Goal: Communication & Community: Answer question/provide support

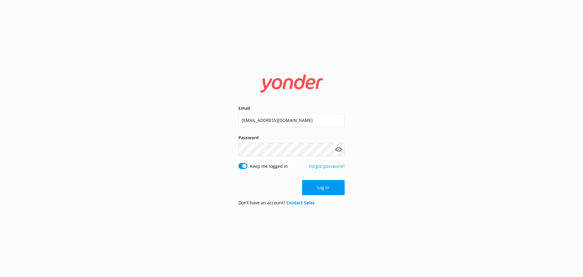
click at [324, 185] on button "Log in" at bounding box center [323, 187] width 43 height 15
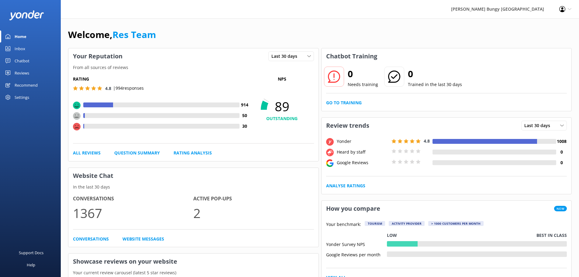
click at [23, 65] on div "Chatbot" at bounding box center [22, 61] width 15 height 12
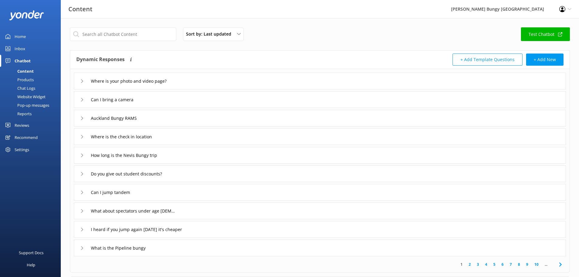
click at [31, 87] on div "Chat Logs" at bounding box center [20, 88] width 32 height 9
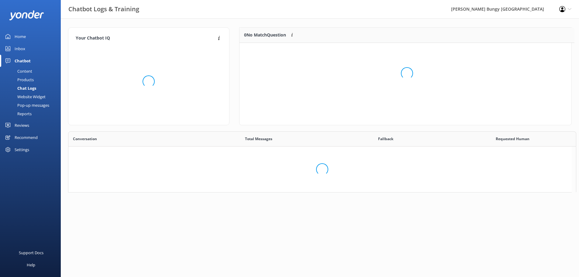
scroll to position [208, 498]
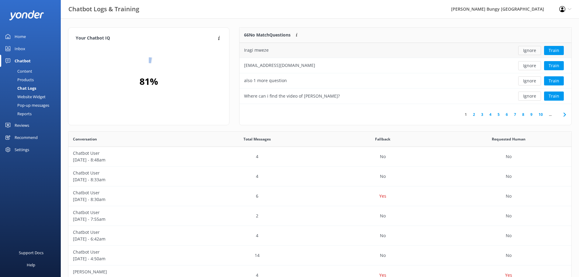
click at [533, 53] on button "Ignore" at bounding box center [529, 50] width 23 height 9
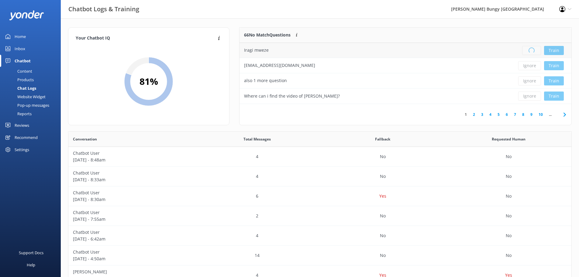
click at [533, 53] on div "Loading.. Train" at bounding box center [537, 50] width 58 height 9
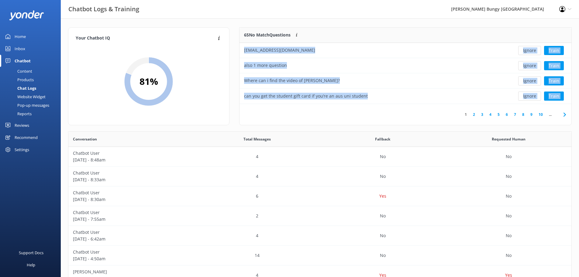
click at [532, 52] on button "Ignore" at bounding box center [529, 50] width 23 height 9
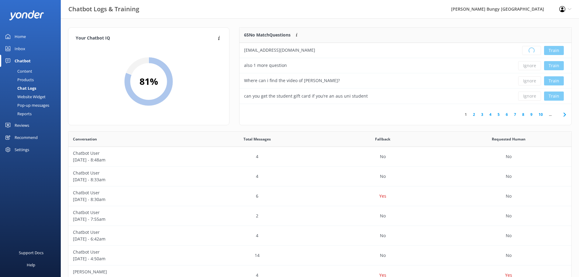
click at [532, 52] on div "Loading.. Train" at bounding box center [537, 50] width 58 height 9
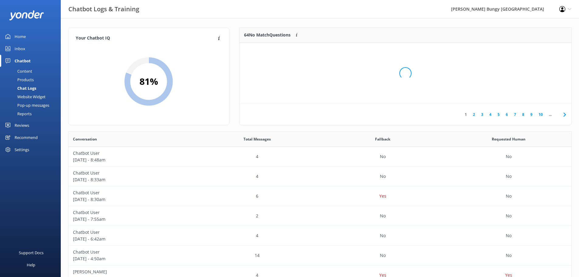
click at [532, 52] on div "Loading.." at bounding box center [405, 73] width 320 height 277
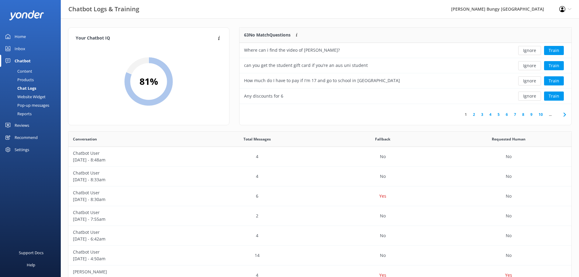
click at [532, 52] on button "Ignore" at bounding box center [529, 50] width 23 height 9
click at [532, 52] on div "Ignore Train" at bounding box center [537, 50] width 58 height 9
click at [532, 51] on button "Ignore" at bounding box center [529, 50] width 23 height 9
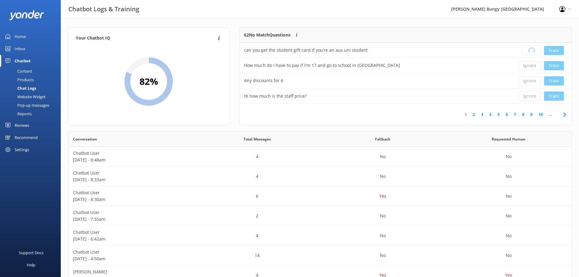
click at [532, 51] on div "Loading.. Train" at bounding box center [537, 50] width 58 height 9
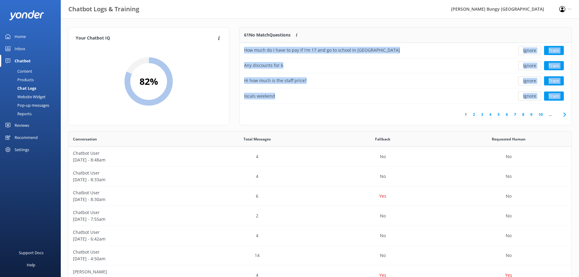
click at [532, 51] on button "Ignore" at bounding box center [529, 50] width 23 height 9
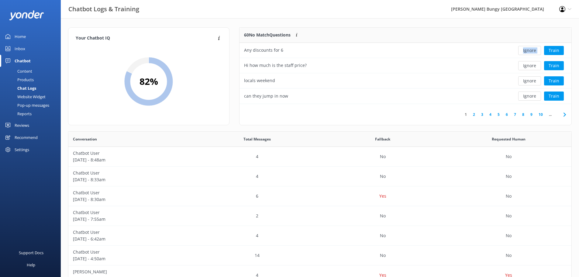
click at [532, 51] on div "Ignore Train" at bounding box center [537, 50] width 58 height 9
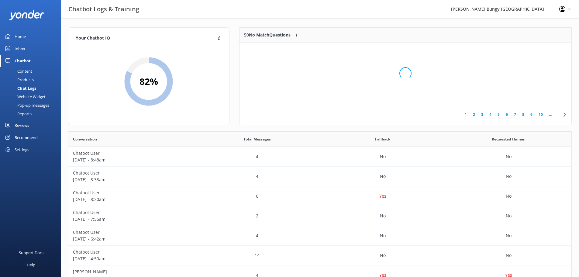
click at [532, 51] on div "Loading.." at bounding box center [405, 73] width 320 height 277
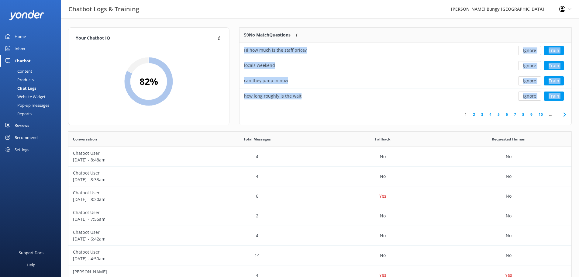
click at [532, 51] on button "Ignore" at bounding box center [529, 50] width 23 height 9
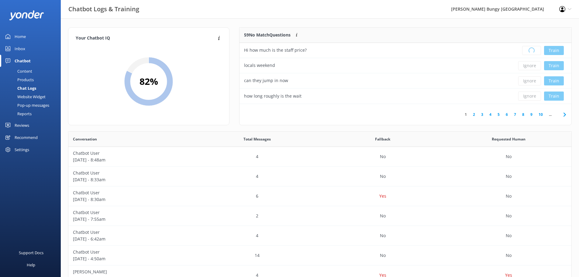
click at [532, 51] on div "Loading.. Train" at bounding box center [537, 50] width 58 height 9
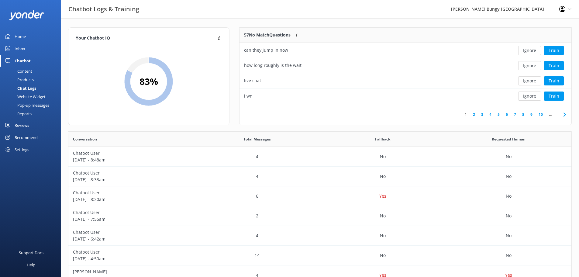
click at [532, 51] on button "Ignore" at bounding box center [529, 50] width 23 height 9
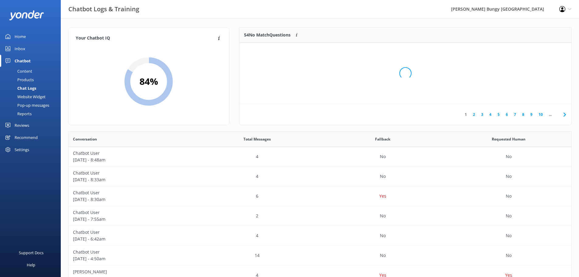
click at [532, 51] on div "Loading.." at bounding box center [405, 73] width 320 height 277
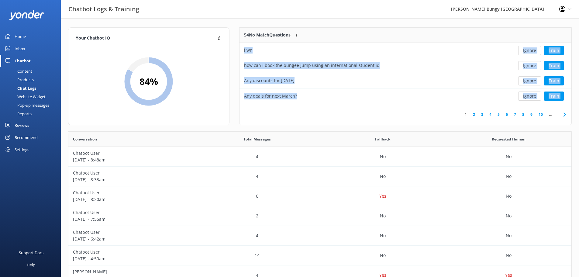
click at [532, 51] on button "Ignore" at bounding box center [529, 50] width 23 height 9
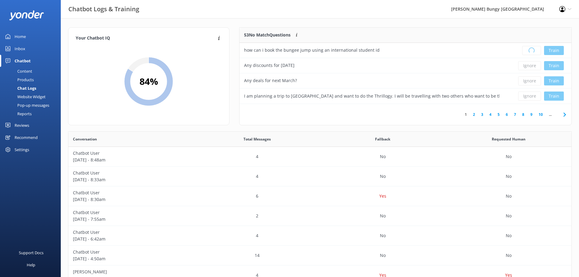
click at [532, 51] on div "Loading.. Train" at bounding box center [537, 50] width 58 height 9
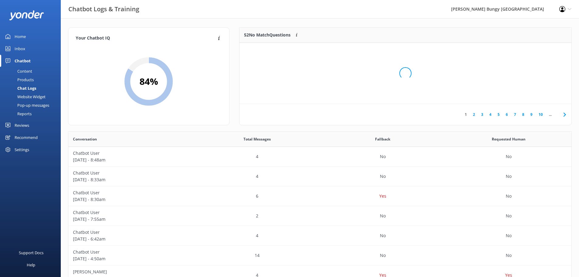
click at [532, 51] on div "Loading.." at bounding box center [405, 73] width 320 height 277
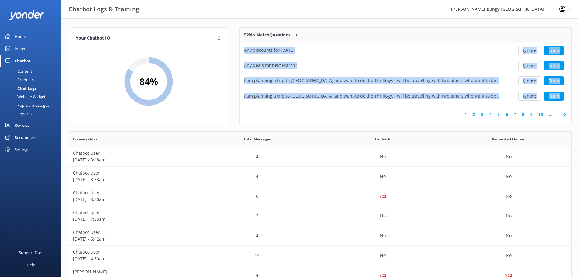
click at [532, 51] on button "Ignore" at bounding box center [529, 50] width 23 height 9
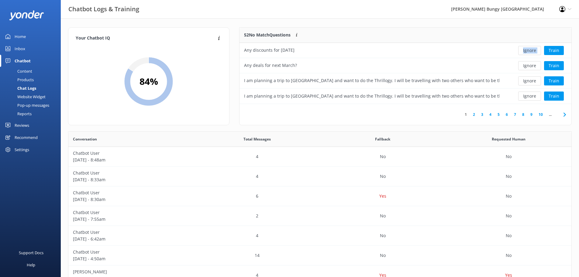
click at [532, 51] on div "Ignore Train" at bounding box center [537, 50] width 58 height 9
click at [532, 51] on div "Loading.. Train" at bounding box center [537, 50] width 58 height 9
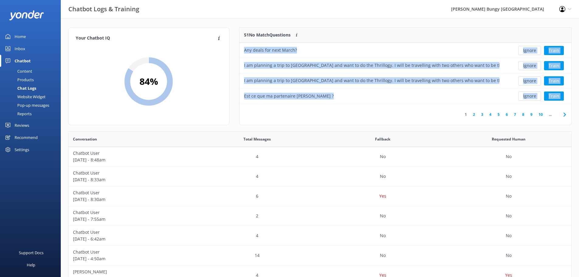
click at [532, 51] on button "Ignore" at bounding box center [529, 50] width 23 height 9
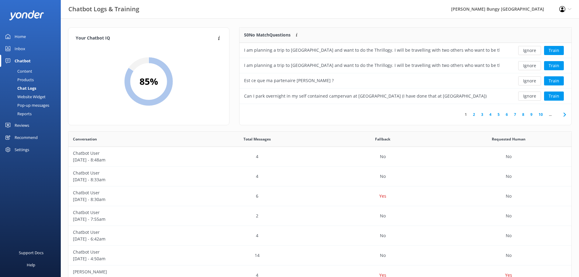
click at [532, 51] on button "Ignore" at bounding box center [529, 50] width 23 height 9
click at [532, 51] on div "Loading.. Train" at bounding box center [537, 50] width 58 height 9
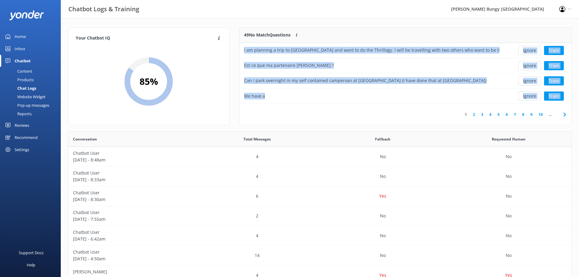
click at [532, 51] on button "Ignore" at bounding box center [529, 50] width 23 height 9
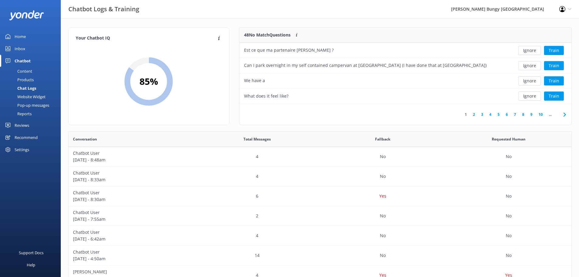
click at [532, 51] on button "Ignore" at bounding box center [529, 50] width 23 height 9
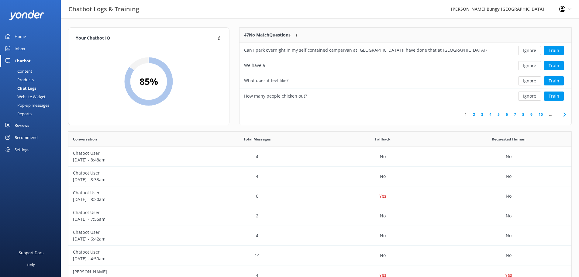
click at [532, 51] on button "Ignore" at bounding box center [529, 50] width 23 height 9
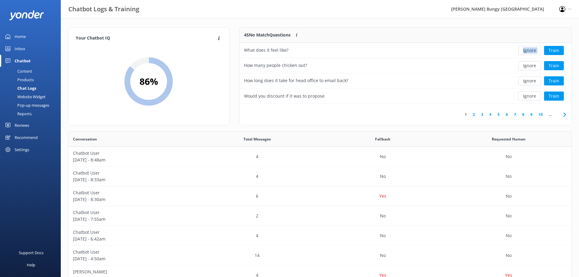
click at [532, 51] on div "Ignore Train" at bounding box center [537, 50] width 58 height 9
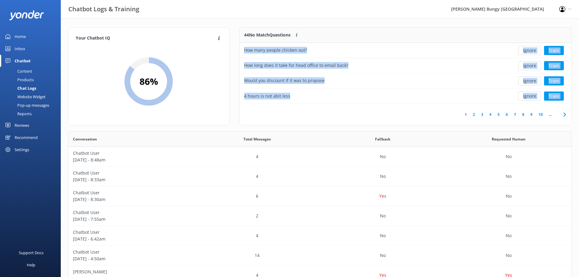
click at [532, 51] on button "Ignore" at bounding box center [529, 50] width 23 height 9
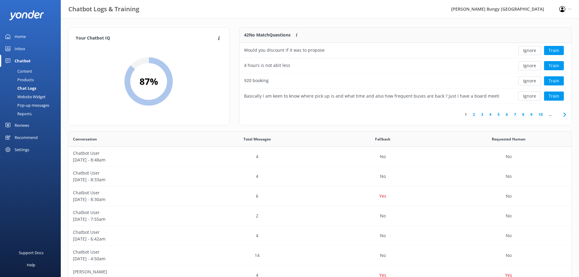
click at [532, 51] on button "Ignore" at bounding box center [529, 50] width 23 height 9
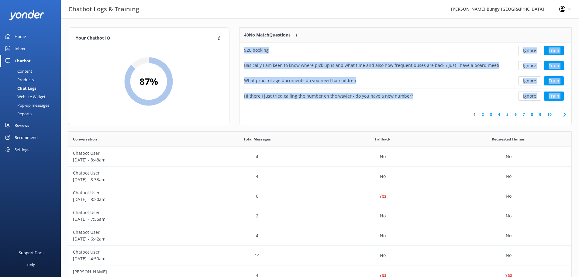
click at [532, 51] on button "Ignore" at bounding box center [529, 50] width 23 height 9
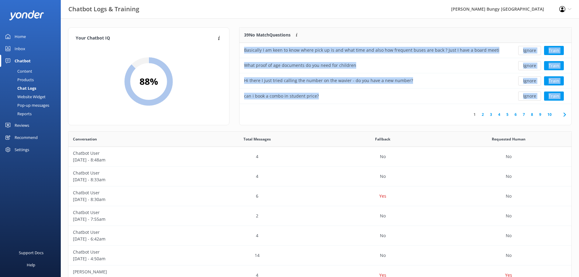
click at [532, 51] on button "Ignore" at bounding box center [529, 50] width 23 height 9
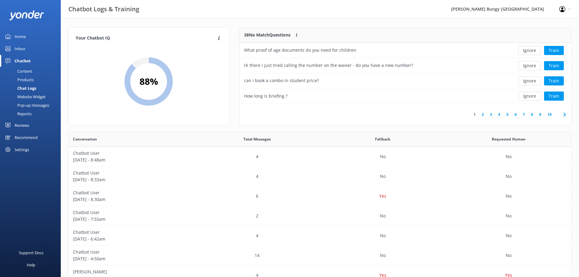
click at [532, 51] on button "Ignore" at bounding box center [529, 50] width 23 height 9
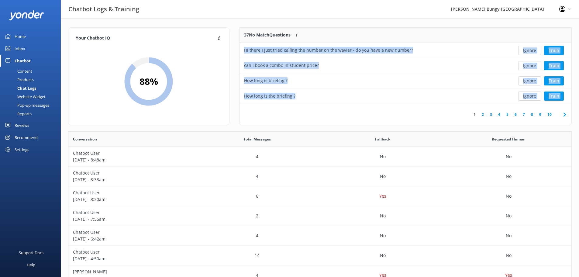
click at [532, 51] on button "Ignore" at bounding box center [529, 50] width 23 height 9
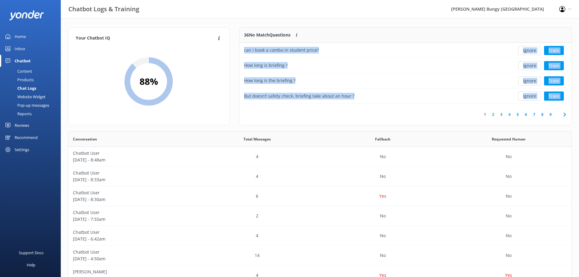
click at [532, 51] on button "Ignore" at bounding box center [529, 50] width 23 height 9
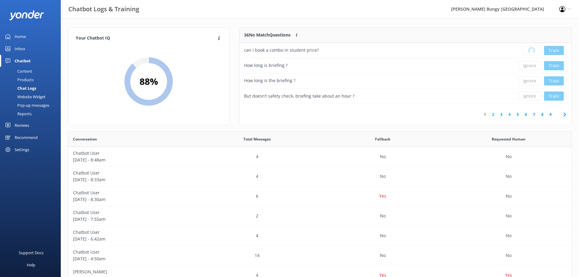
click at [532, 51] on div "Loading.. Train" at bounding box center [537, 50] width 58 height 9
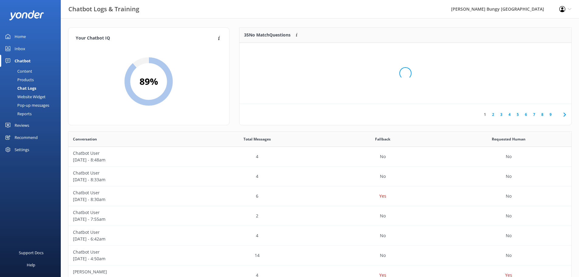
click at [532, 51] on div "Loading.." at bounding box center [405, 73] width 320 height 277
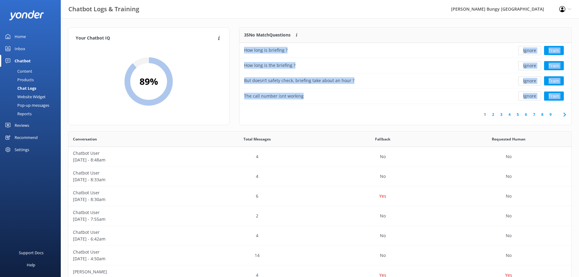
click at [532, 51] on button "Ignore" at bounding box center [529, 50] width 23 height 9
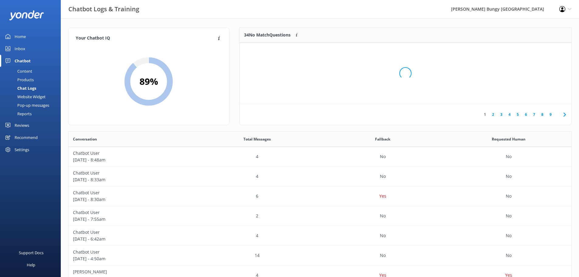
click at [532, 51] on div "Loading.." at bounding box center [405, 73] width 320 height 277
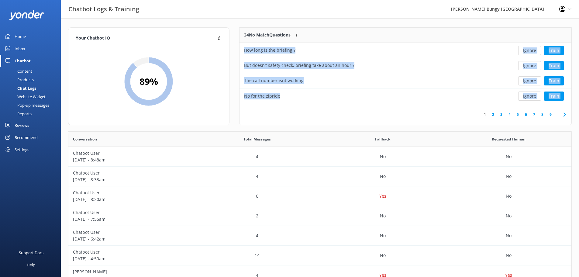
click at [532, 51] on button "Ignore" at bounding box center [529, 50] width 23 height 9
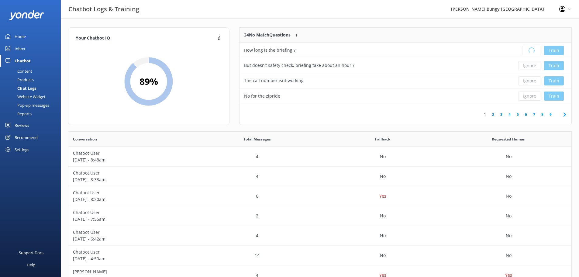
click at [532, 51] on div "Loading.. Train" at bounding box center [537, 50] width 58 height 9
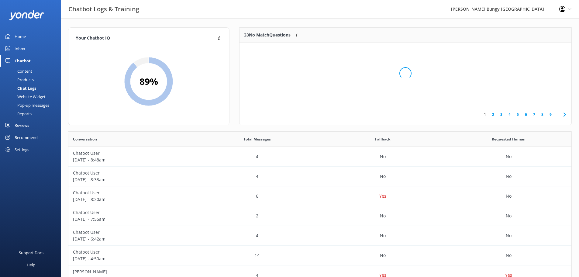
click at [532, 51] on div "Loading.." at bounding box center [405, 73] width 320 height 277
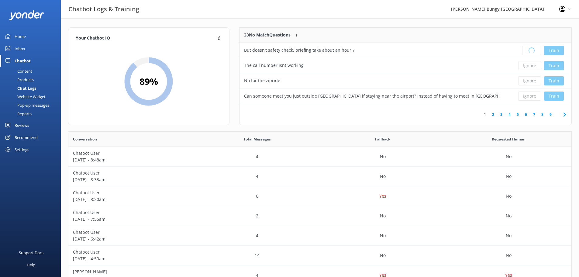
click at [532, 51] on div "Loading.. Train" at bounding box center [537, 50] width 58 height 9
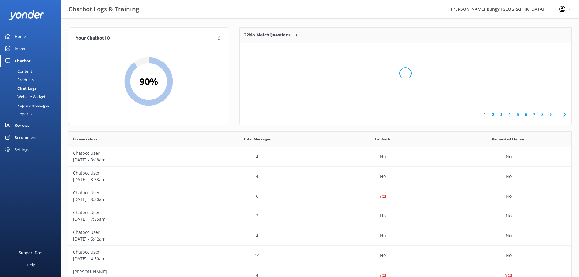
click at [532, 51] on div "Loading.." at bounding box center [405, 73] width 320 height 277
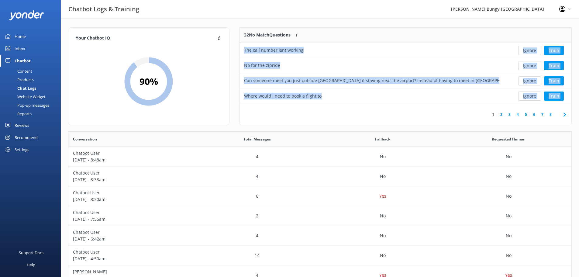
click at [532, 51] on button "Ignore" at bounding box center [529, 50] width 23 height 9
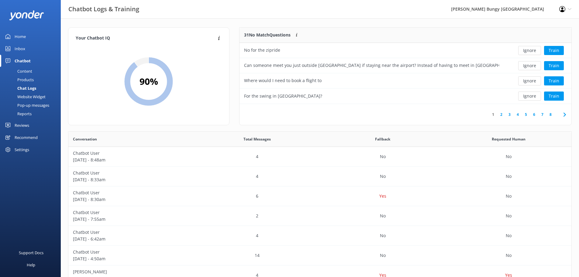
click at [532, 51] on button "Ignore" at bounding box center [529, 50] width 23 height 9
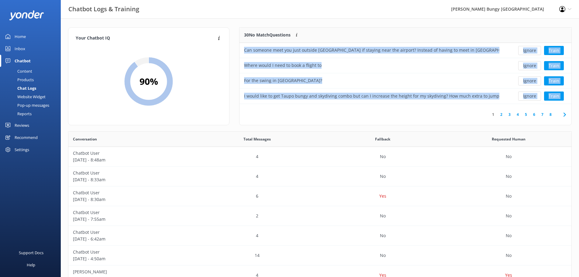
click at [532, 51] on button "Ignore" at bounding box center [529, 50] width 23 height 9
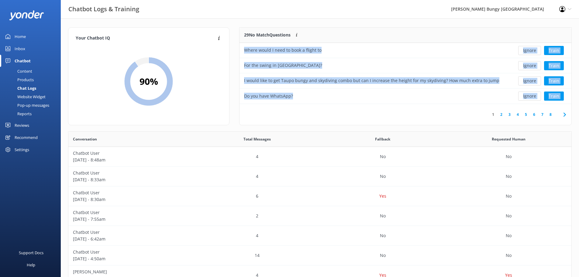
click at [532, 51] on button "Ignore" at bounding box center [529, 50] width 23 height 9
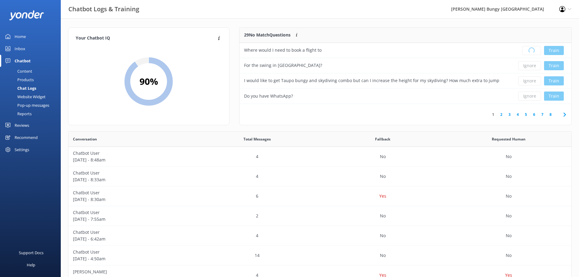
click at [532, 51] on div "Loading.. Train" at bounding box center [537, 50] width 58 height 9
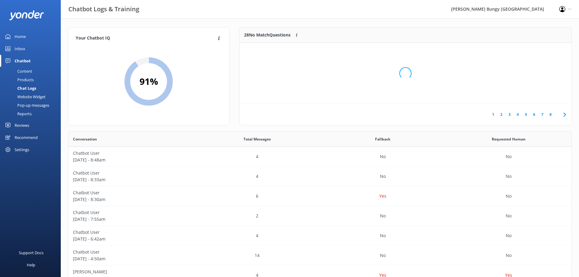
click at [532, 51] on div "Loading.." at bounding box center [405, 73] width 320 height 277
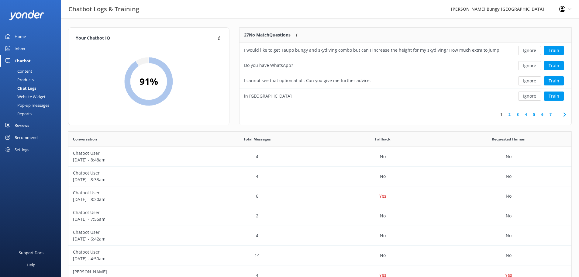
click at [532, 51] on button "Ignore" at bounding box center [529, 50] width 23 height 9
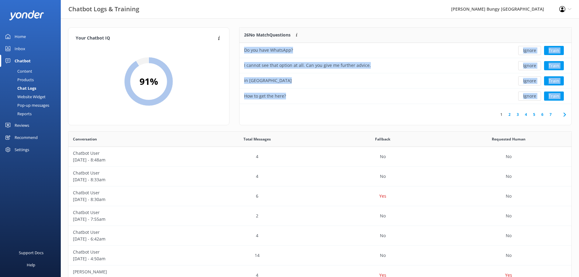
click at [532, 51] on button "Ignore" at bounding box center [529, 50] width 23 height 9
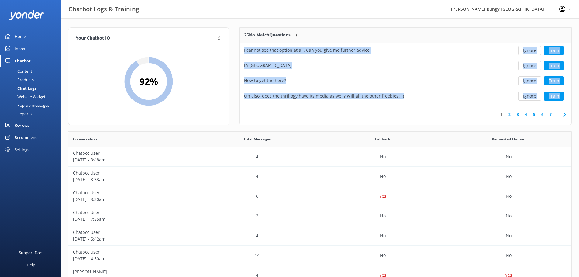
click at [532, 51] on button "Ignore" at bounding box center [529, 50] width 23 height 9
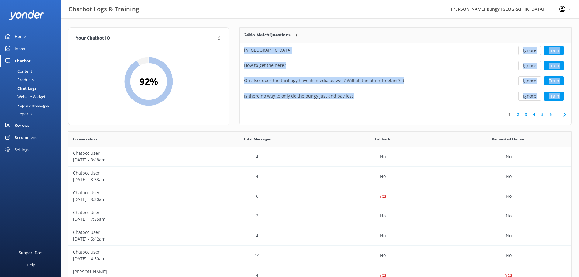
click at [532, 51] on button "Ignore" at bounding box center [529, 50] width 23 height 9
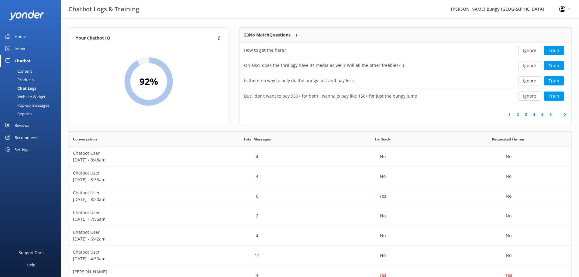
click at [532, 51] on button "Ignore" at bounding box center [529, 50] width 23 height 9
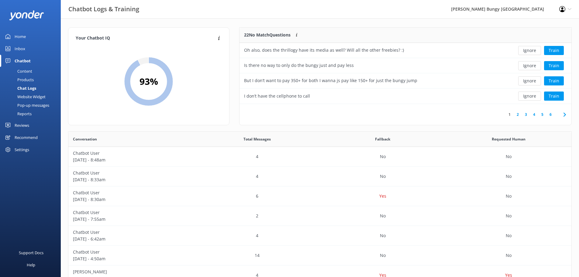
click at [536, 50] on button "Ignore" at bounding box center [529, 50] width 23 height 9
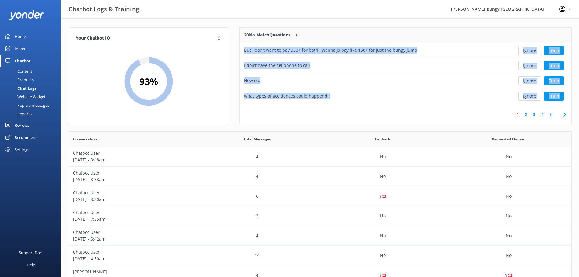
click at [536, 50] on button "Ignore" at bounding box center [529, 50] width 23 height 9
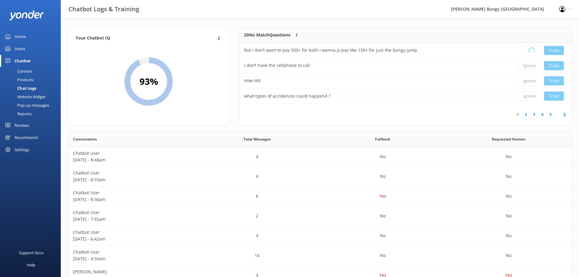
click at [536, 50] on div "Loading.. Train" at bounding box center [537, 50] width 58 height 9
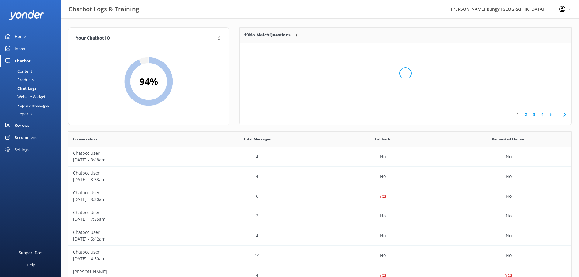
click at [536, 50] on div "Loading.." at bounding box center [405, 73] width 320 height 277
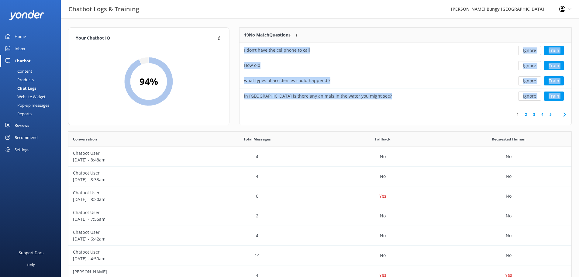
click at [536, 50] on button "Ignore" at bounding box center [529, 50] width 23 height 9
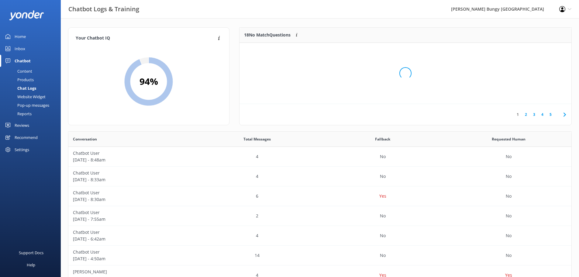
click at [536, 50] on div "Loading.." at bounding box center [405, 73] width 320 height 277
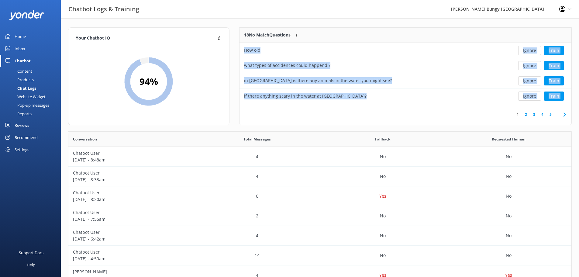
click at [536, 50] on button "Ignore" at bounding box center [529, 50] width 23 height 9
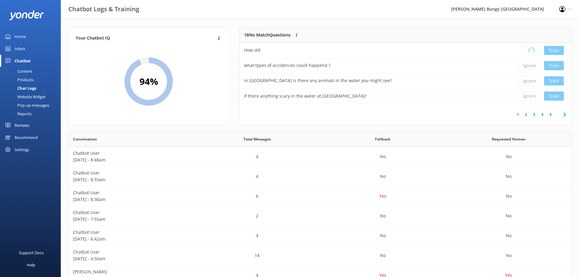
click at [536, 50] on div "Loading.. Train" at bounding box center [537, 50] width 58 height 9
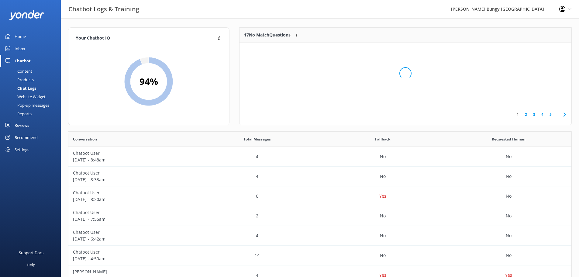
click at [536, 50] on div "Loading.." at bounding box center [405, 73] width 320 height 277
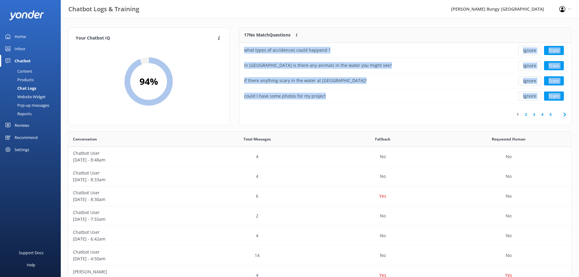
click at [536, 50] on button "Ignore" at bounding box center [529, 50] width 23 height 9
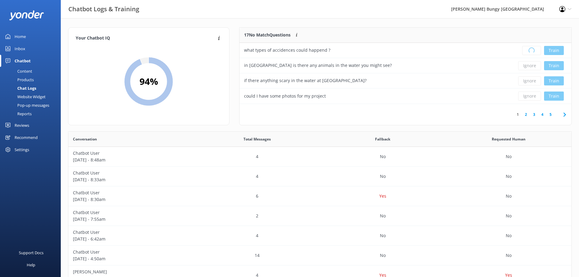
click at [536, 50] on div "Loading.. Train" at bounding box center [537, 50] width 58 height 9
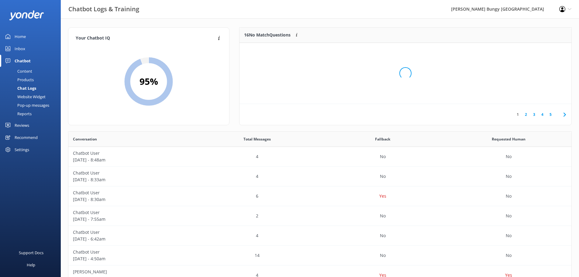
click at [536, 50] on div "Loading.." at bounding box center [405, 73] width 320 height 277
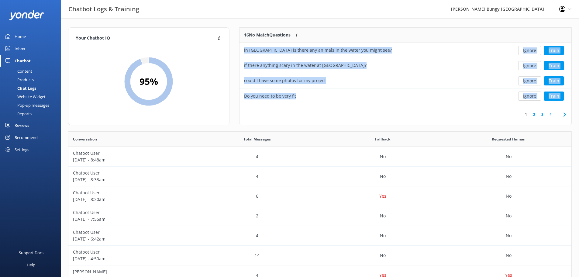
click at [536, 50] on button "Ignore" at bounding box center [529, 50] width 23 height 9
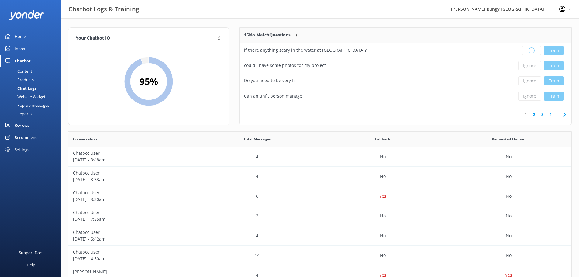
click at [536, 50] on div "Loading.. Train" at bounding box center [537, 50] width 58 height 9
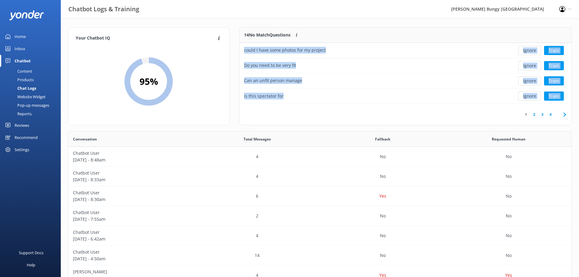
click at [536, 50] on button "Ignore" at bounding box center [529, 50] width 23 height 9
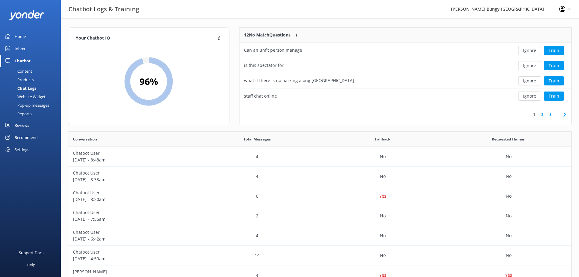
click at [536, 50] on button "Ignore" at bounding box center [529, 50] width 23 height 9
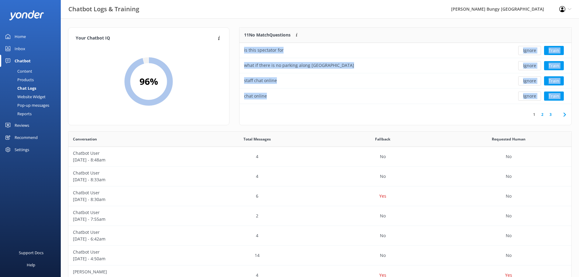
click at [536, 50] on button "Ignore" at bounding box center [529, 50] width 23 height 9
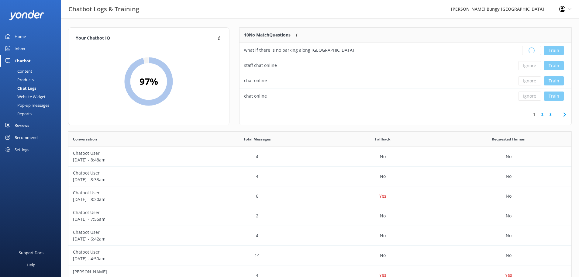
click at [536, 50] on div "Loading.. Train" at bounding box center [537, 50] width 58 height 9
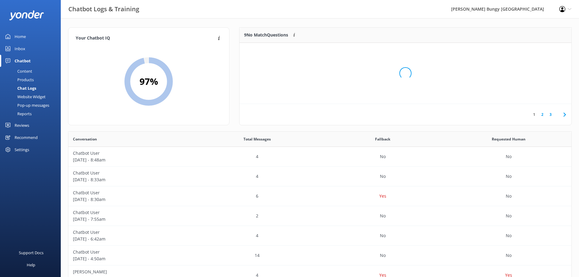
click at [536, 50] on div "Loading.." at bounding box center [405, 73] width 320 height 277
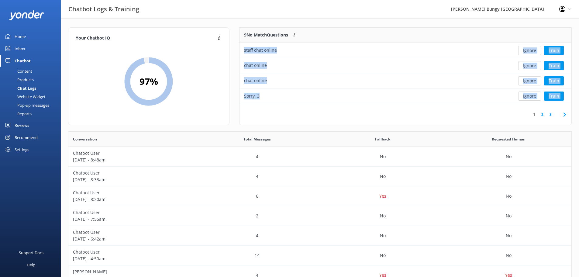
click at [536, 50] on button "Ignore" at bounding box center [529, 50] width 23 height 9
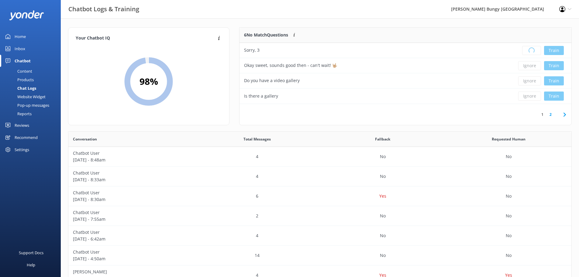
click at [536, 50] on div "Loading.. Train" at bounding box center [537, 50] width 58 height 9
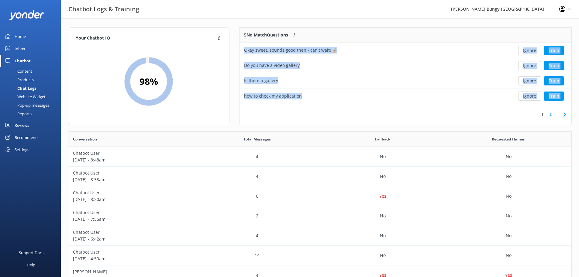
click at [536, 50] on button "Ignore" at bounding box center [529, 50] width 23 height 9
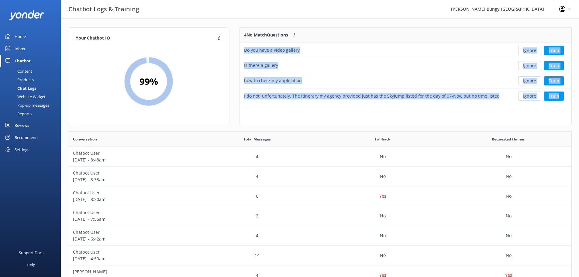
click at [536, 50] on button "Ignore" at bounding box center [529, 50] width 23 height 9
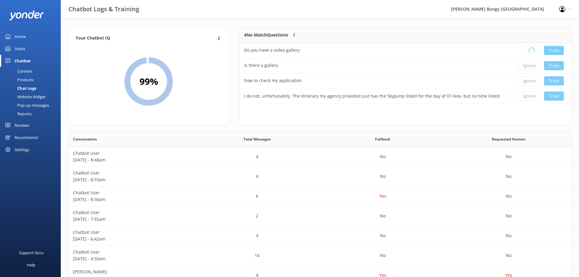
click at [536, 50] on div "Loading.. Train" at bounding box center [537, 50] width 58 height 9
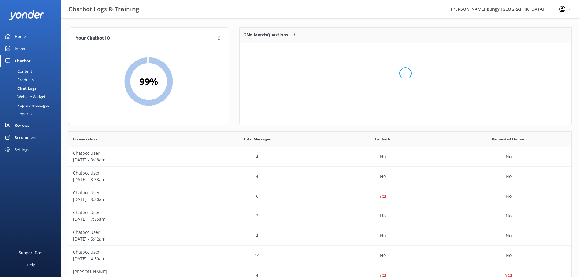
click at [536, 50] on div "Loading.." at bounding box center [405, 73] width 320 height 277
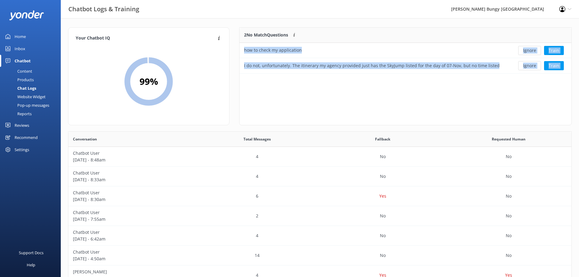
click at [536, 50] on button "Ignore" at bounding box center [529, 50] width 23 height 9
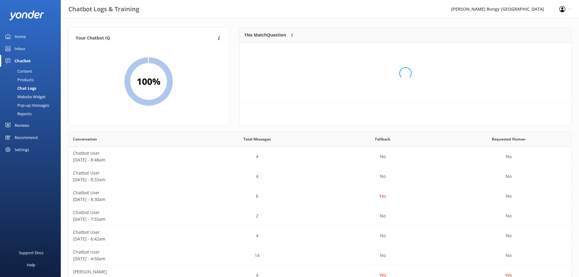
scroll to position [26, 327]
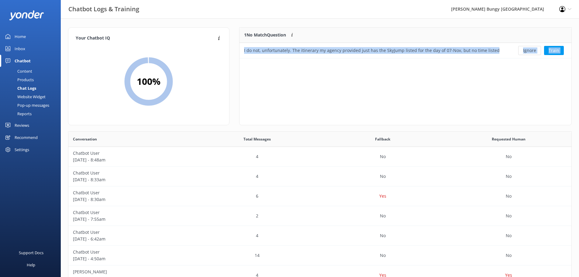
click at [536, 50] on button "Ignore" at bounding box center [529, 50] width 23 height 9
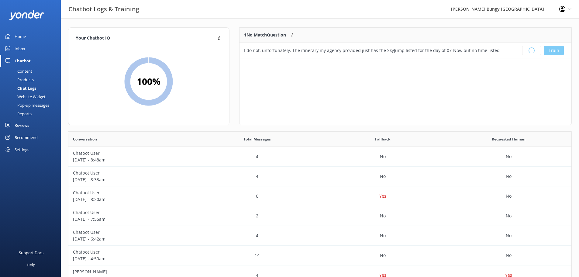
click at [536, 50] on div "Loading.. Train" at bounding box center [537, 50] width 58 height 9
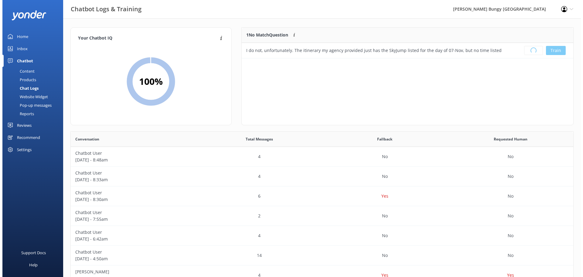
scroll to position [71, 327]
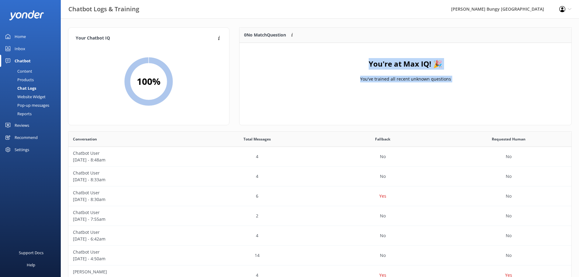
click at [27, 47] on link "Inbox" at bounding box center [30, 49] width 61 height 12
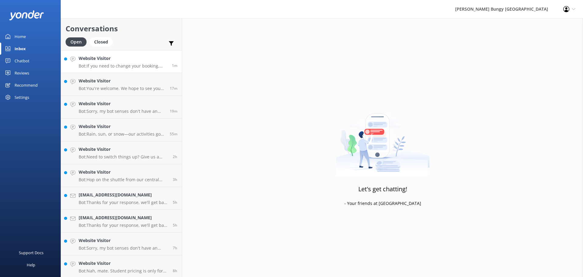
click at [138, 61] on h4 "Website Visitor" at bounding box center [123, 58] width 89 height 7
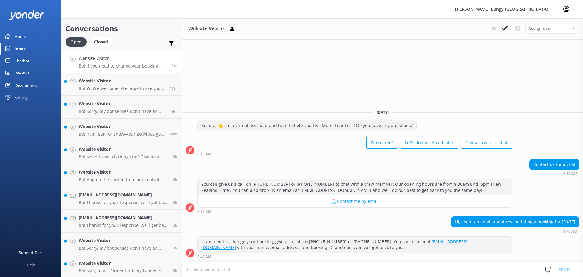
click at [410, 274] on textarea at bounding box center [382, 269] width 401 height 15
type textarea "h"
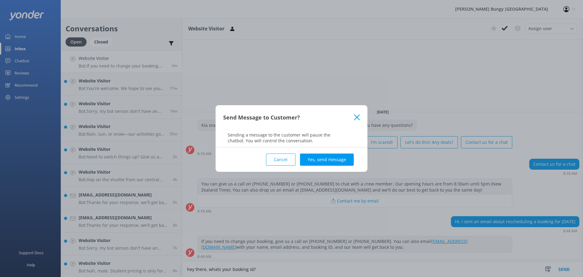
type textarea "hey there, whats your booking id?"
click at [361, 117] on div "Send Message to Customer?" at bounding box center [292, 117] width 152 height 24
click at [358, 116] on use at bounding box center [357, 117] width 6 height 6
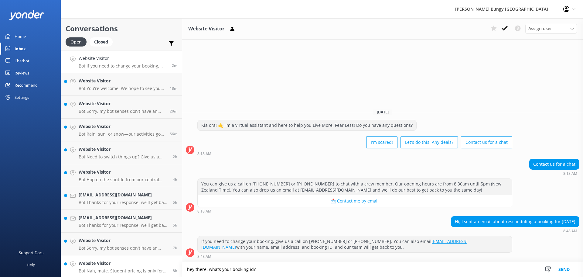
drag, startPoint x: 275, startPoint y: 272, endPoint x: 139, endPoint y: 259, distance: 136.1
click at [139, 259] on div "Conversations Open Closed Important Converted Assigned to me Unassigned Website…" at bounding box center [322, 147] width 523 height 259
click at [135, 194] on h4 "mayarasmelo@gmail.com" at bounding box center [124, 194] width 90 height 7
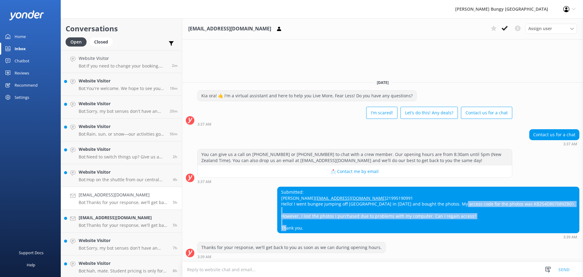
drag, startPoint x: 460, startPoint y: 206, endPoint x: 465, endPoint y: 228, distance: 22.6
click at [471, 219] on div "Submitted: MAYARA SILVA DE MELO mayarasmelo@gmail.com 21995190991 Hello! I went…" at bounding box center [429, 210] width 302 height 46
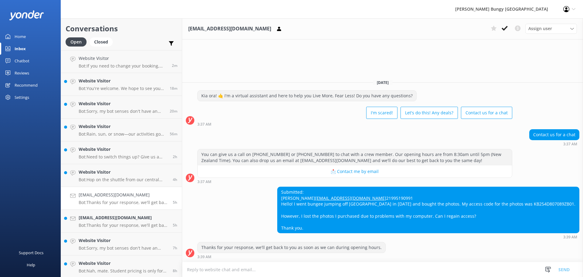
click at [461, 232] on div "Submitted: MAYARA SILVA DE MELO mayarasmelo@gmail.com 21995190991 Hello! I went…" at bounding box center [429, 210] width 302 height 46
click at [406, 274] on textarea at bounding box center [382, 269] width 401 height 15
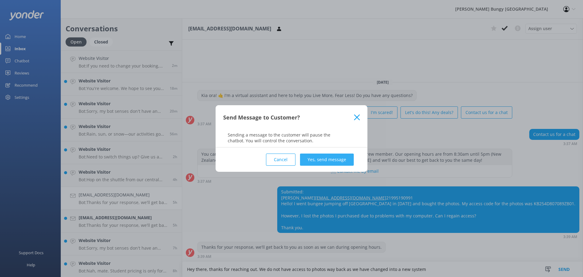
type textarea "Hey there, thanks for reaching out. We do not have access to photos way back as…"
click at [335, 159] on button "Yes, send message" at bounding box center [327, 159] width 54 height 12
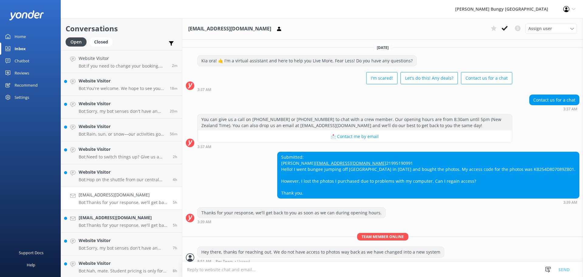
scroll to position [16, 0]
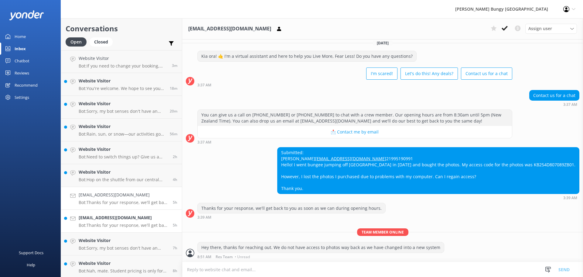
click at [121, 223] on p "Bot: Thanks for your response, we'll get back to you as soon as we can during o…" at bounding box center [124, 224] width 90 height 5
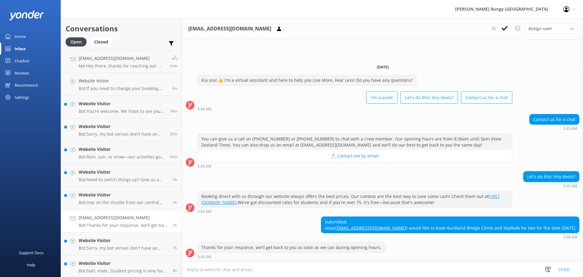
click at [470, 269] on textarea at bounding box center [382, 269] width 401 height 15
click at [439, 267] on textarea at bounding box center [382, 269] width 401 height 15
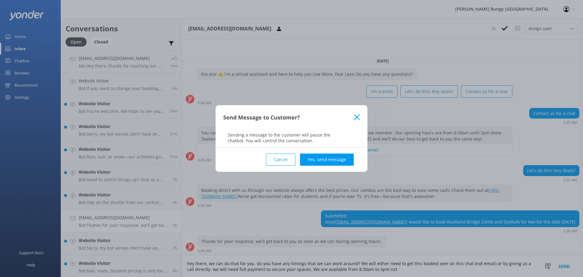
type textarea "hey there, we can do that for you. do you have any timings that we can work aro…"
click at [323, 149] on div "Cancel Yes, send message" at bounding box center [291, 159] width 137 height 24
click at [327, 154] on button "Yes, send message" at bounding box center [327, 159] width 54 height 12
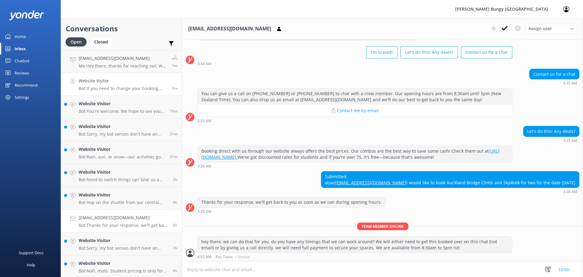
click at [158, 77] on link "Website Visitor Bot: If you need to change your booking, give us a call on 0800…" at bounding box center [121, 84] width 121 height 23
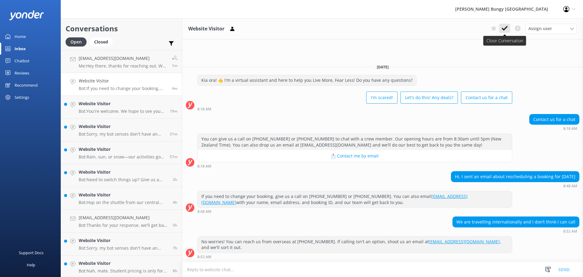
click at [506, 30] on icon at bounding box center [505, 28] width 6 height 6
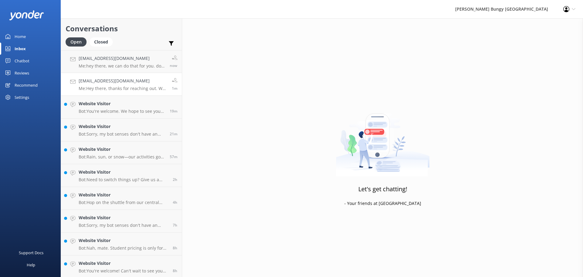
click at [145, 90] on p "Me: Hey there, thanks for reaching out. We do not have access to photos way bac…" at bounding box center [123, 88] width 89 height 5
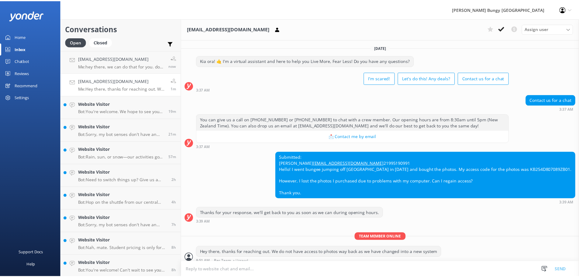
scroll to position [16, 0]
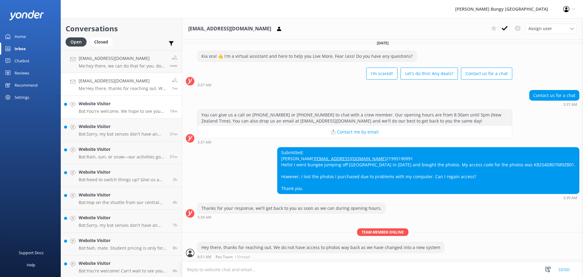
click at [124, 112] on p "Bot: You're welcome. We hope to see you at one of our AJ Hackett locations soon!" at bounding box center [122, 110] width 87 height 5
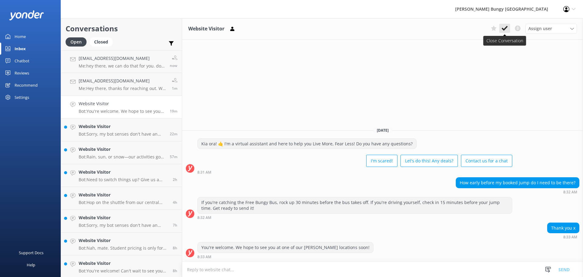
click at [504, 31] on icon at bounding box center [505, 28] width 6 height 6
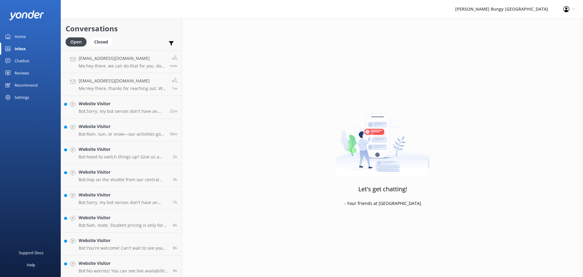
click at [28, 59] on div "Chatbot" at bounding box center [22, 61] width 15 height 12
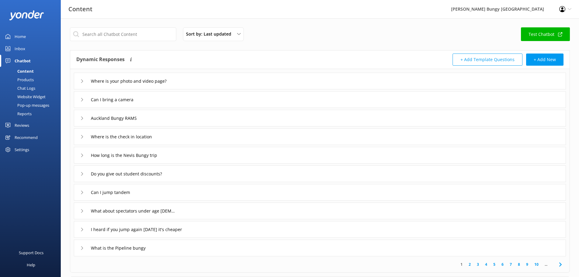
click at [36, 113] on link "Reports" at bounding box center [32, 113] width 57 height 9
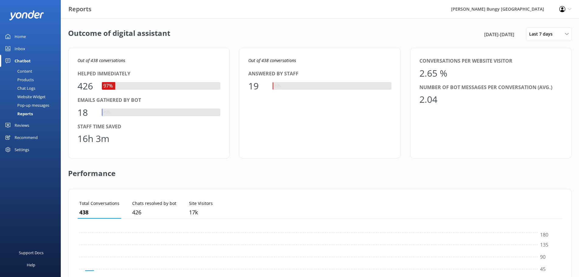
scroll to position [57, 480]
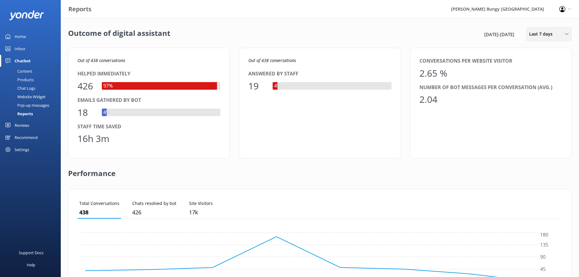
click at [552, 33] on span "Last 7 days" at bounding box center [542, 34] width 27 height 7
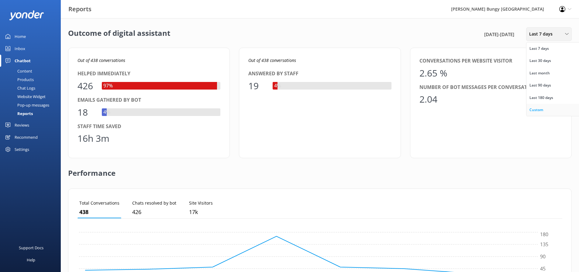
click at [539, 111] on div "Custom" at bounding box center [536, 110] width 14 height 6
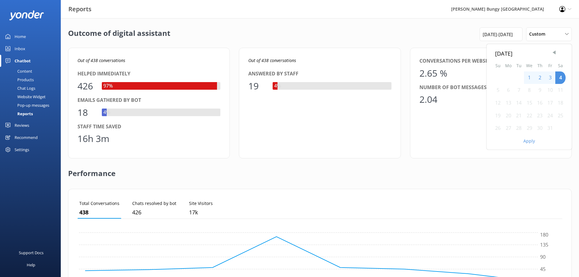
click at [553, 53] on span "Previous Month" at bounding box center [554, 53] width 6 height 6
click at [504, 129] on div "29" at bounding box center [508, 128] width 11 height 13
click at [505, 129] on div "29" at bounding box center [508, 128] width 11 height 13
click at [524, 141] on button "Apply" at bounding box center [529, 141] width 12 height 4
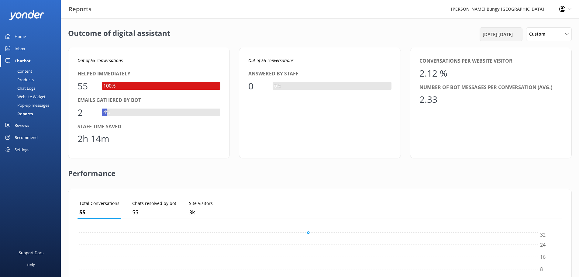
click at [515, 31] on div "29th Sep 25 - 29th Sep 25" at bounding box center [501, 34] width 40 height 7
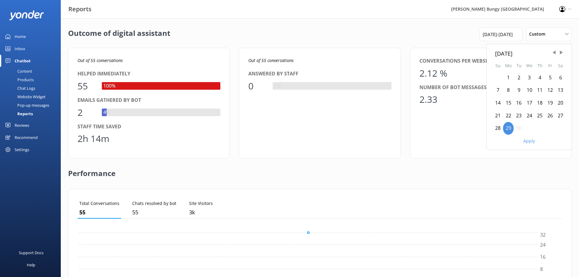
click at [521, 131] on div "30" at bounding box center [518, 128] width 10 height 13
click at [520, 130] on div "30" at bounding box center [518, 128] width 10 height 13
click at [528, 139] on button "Apply" at bounding box center [529, 141] width 12 height 4
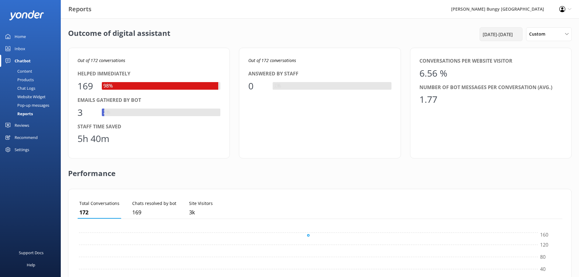
click at [482, 34] on span "30th Sep 25 - 30th Sep 25" at bounding box center [497, 34] width 30 height 7
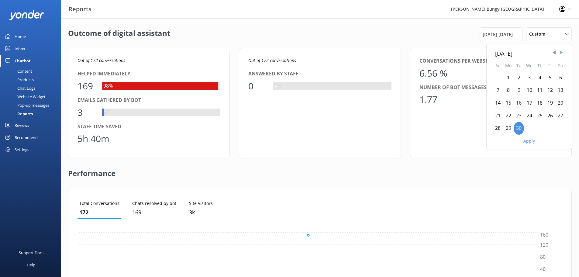
click at [562, 50] on span "Next Month" at bounding box center [561, 53] width 6 height 6
click at [531, 77] on div "1" at bounding box center [529, 77] width 11 height 13
click at [531, 142] on button "Apply" at bounding box center [529, 141] width 12 height 4
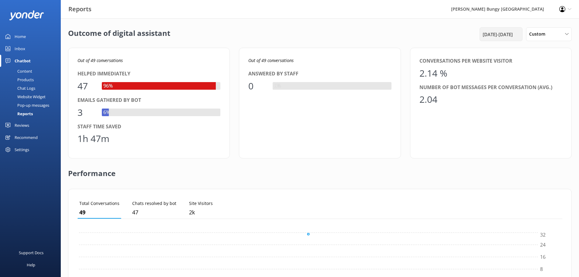
click at [509, 36] on span "1st Oct 25 - 1st Oct 25" at bounding box center [497, 34] width 30 height 7
click at [542, 78] on div "2" at bounding box center [539, 77] width 10 height 13
click at [539, 76] on div "2" at bounding box center [539, 77] width 10 height 13
click at [531, 139] on button "Apply" at bounding box center [529, 141] width 12 height 4
click at [500, 38] on div "2nd Oct 25 - 2nd Oct 25" at bounding box center [500, 34] width 43 height 14
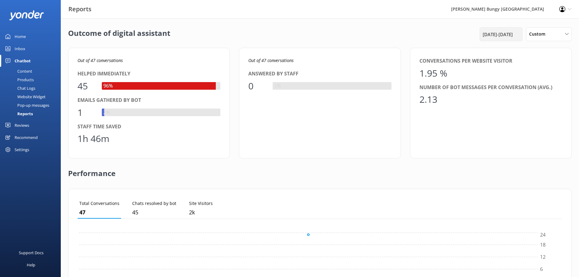
click at [499, 28] on div "2nd Oct 25 - 2nd Oct 25" at bounding box center [500, 34] width 43 height 14
click at [504, 25] on div "Outcome of digital assistant 2nd Oct 25 - 2nd Oct 25 Custom Last 7 days Last 30…" at bounding box center [320, 220] width 518 height 405
click at [506, 33] on span "2nd Oct 25 - 2nd Oct 25" at bounding box center [497, 34] width 30 height 7
click at [548, 76] on div "3" at bounding box center [550, 77] width 10 height 13
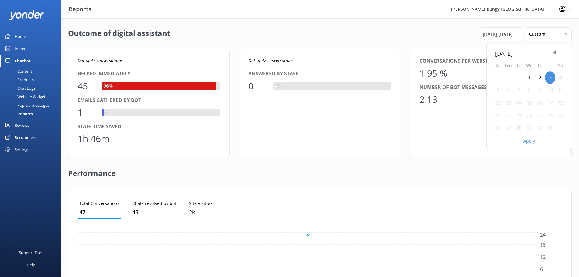
click at [530, 141] on button "Apply" at bounding box center [529, 141] width 12 height 4
click at [16, 46] on div "Inbox" at bounding box center [20, 49] width 11 height 12
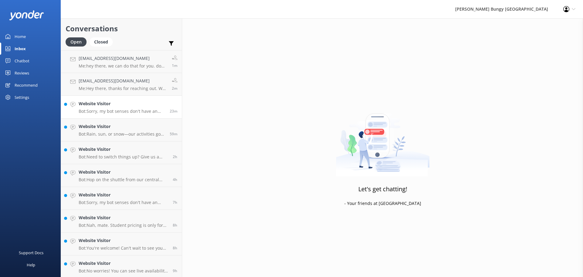
click at [117, 105] on h4 "Website Visitor" at bounding box center [122, 103] width 87 height 7
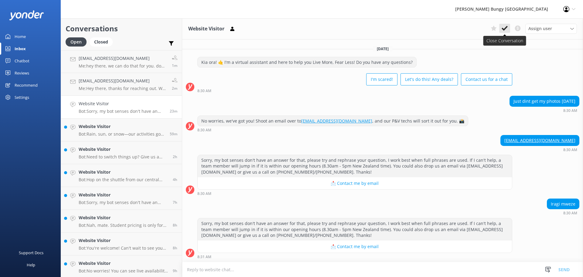
click at [506, 30] on icon at bounding box center [505, 28] width 6 height 6
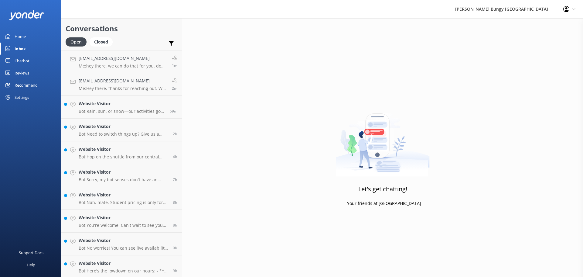
click at [111, 111] on p "Bot: Rain, sun, or snow—our activities go ahead in most weather conditions, and…" at bounding box center [122, 110] width 87 height 5
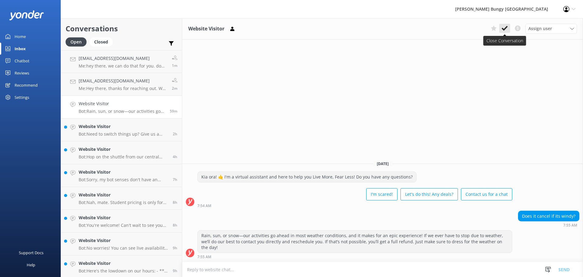
click at [501, 27] on button at bounding box center [504, 28] width 11 height 9
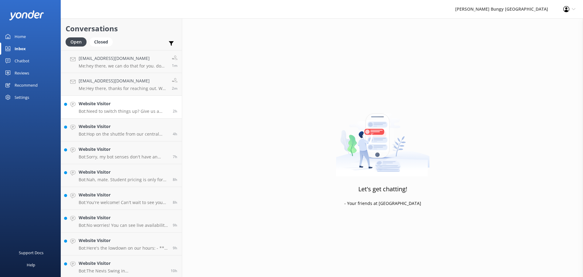
click at [144, 106] on h4 "Website Visitor" at bounding box center [124, 103] width 90 height 7
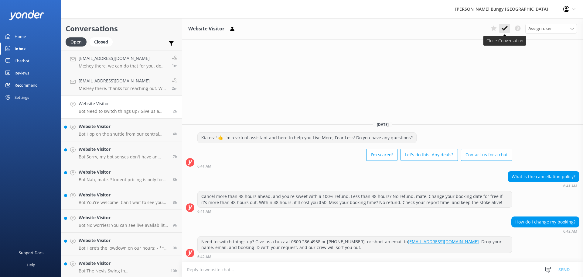
click at [508, 28] on button at bounding box center [504, 28] width 11 height 9
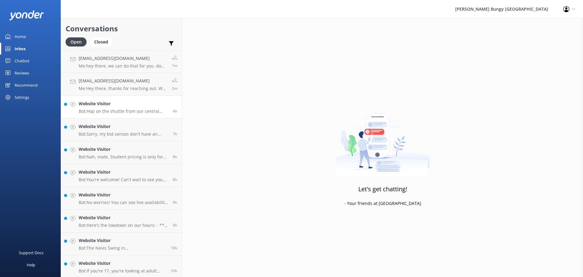
click at [121, 105] on h4 "Website Visitor" at bounding box center [124, 103] width 90 height 7
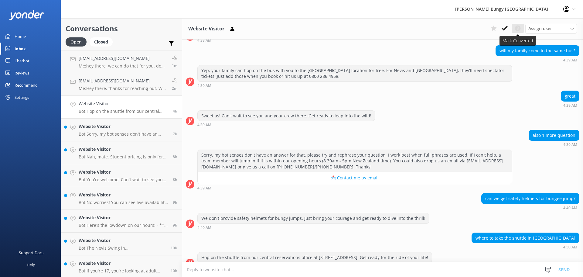
scroll to position [143, 0]
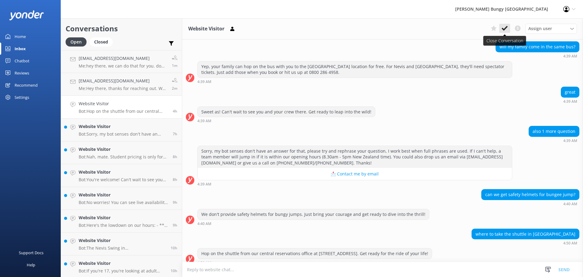
click at [506, 27] on use at bounding box center [505, 28] width 6 height 5
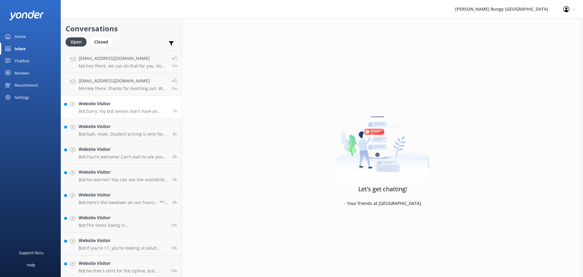
click at [135, 111] on p "Bot: Sorry, my bot senses don't have an answer for that, please try and rephras…" at bounding box center [124, 110] width 90 height 5
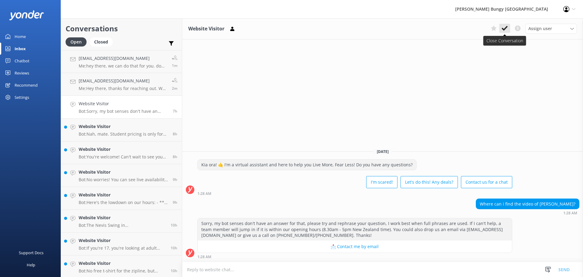
click at [502, 28] on icon at bounding box center [505, 28] width 6 height 6
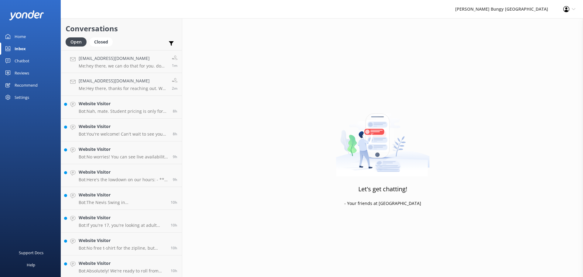
click at [146, 122] on link "Website Visitor Bot: You're welcome! Can't wait to see you flying through the a…" at bounding box center [121, 129] width 121 height 23
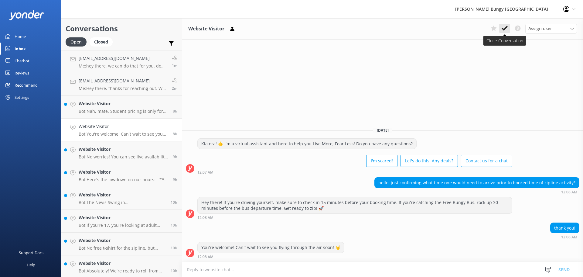
click at [506, 28] on use at bounding box center [505, 28] width 6 height 5
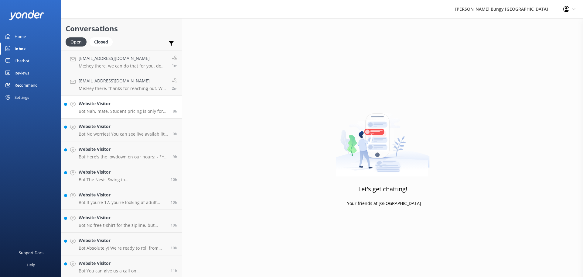
click at [157, 113] on p "Bot: Nah, mate. Student pricing is only for those studying at domestic NZ insti…" at bounding box center [124, 110] width 90 height 5
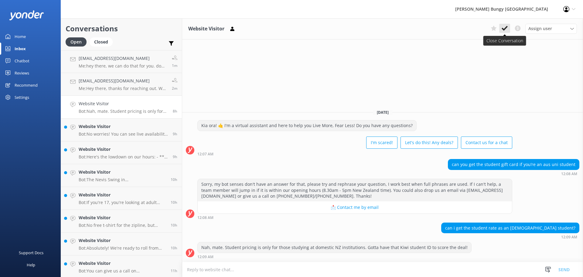
click at [505, 30] on icon at bounding box center [505, 28] width 6 height 6
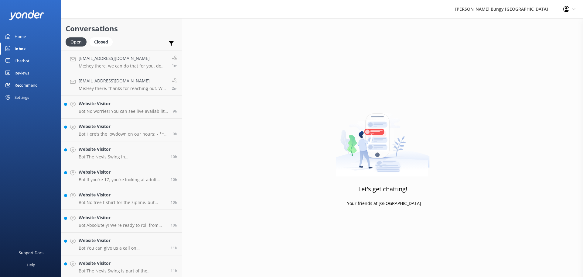
click at [158, 112] on p "Bot: No worries! You can see live availability and book all our experiences onl…" at bounding box center [124, 110] width 90 height 5
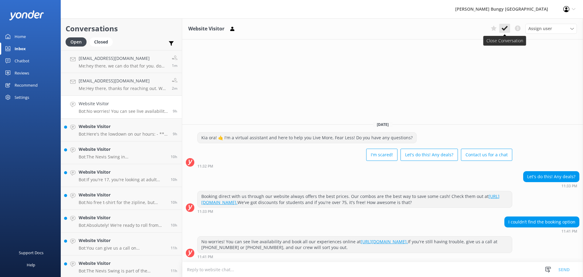
click at [509, 33] on button at bounding box center [504, 28] width 11 height 9
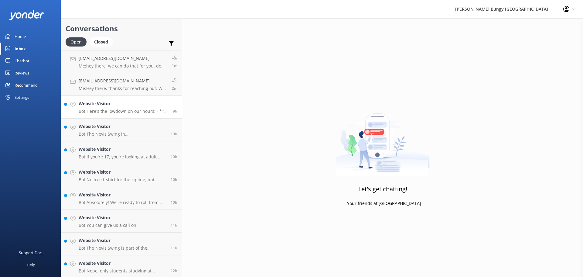
click at [168, 107] on div "9h" at bounding box center [172, 106] width 9 height 13
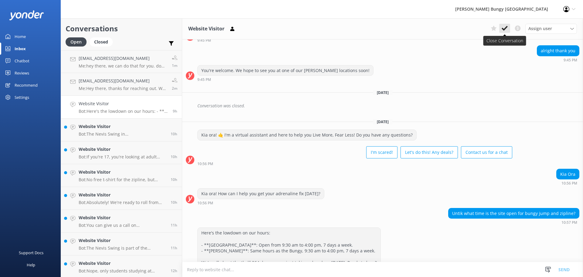
scroll to position [227, 0]
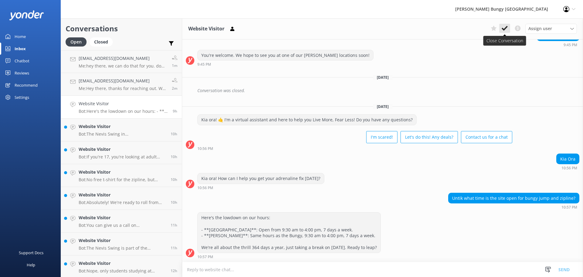
click at [505, 27] on icon at bounding box center [505, 28] width 6 height 6
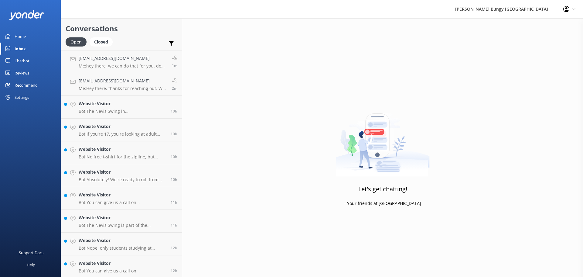
click at [147, 110] on p "Bot: The Nevis Swing in Queenstown is open daily, with trips running every 40 m…" at bounding box center [122, 110] width 87 height 5
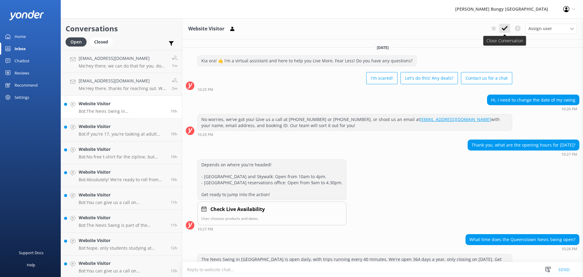
scroll to position [18, 0]
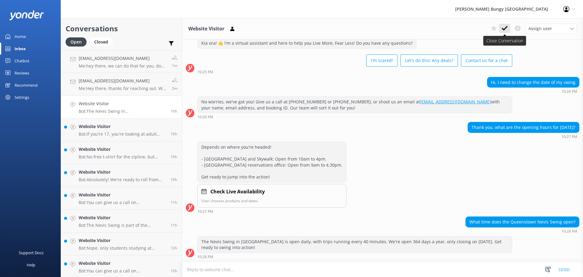
click at [506, 30] on icon at bounding box center [505, 28] width 6 height 6
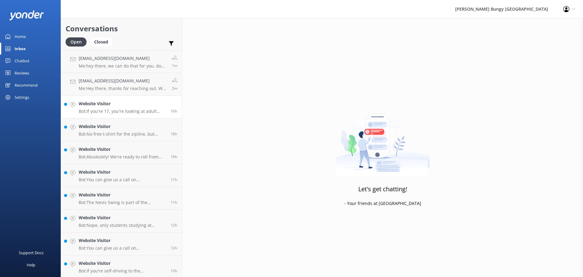
click at [139, 111] on p "Bot: If you're 17, you're looking at adult pricing unless you've got a New Zeal…" at bounding box center [122, 110] width 87 height 5
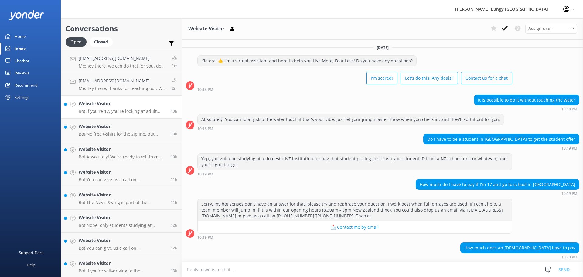
scroll to position [20, 0]
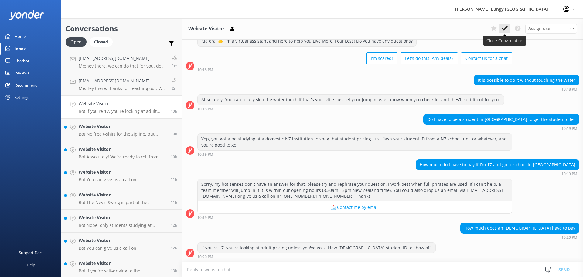
click at [507, 29] on icon at bounding box center [505, 28] width 6 height 6
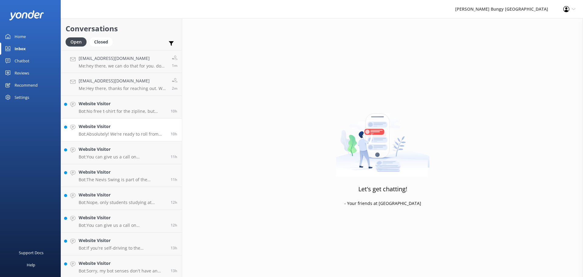
click at [149, 125] on h4 "Website Visitor" at bounding box center [122, 126] width 87 height 7
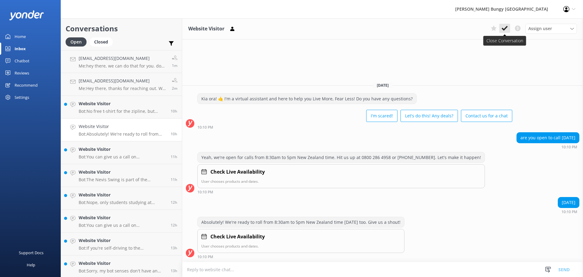
click at [504, 31] on icon at bounding box center [505, 28] width 6 height 6
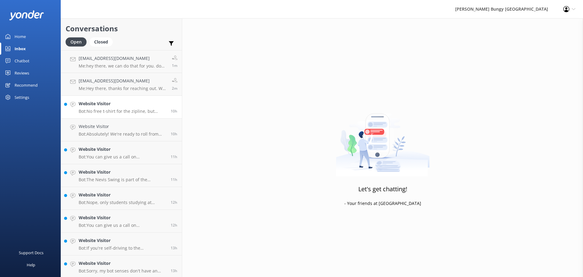
click at [146, 111] on p "Bot: No free t-shirt for the zipline, but you'll still have a blast zipping dow…" at bounding box center [122, 110] width 87 height 5
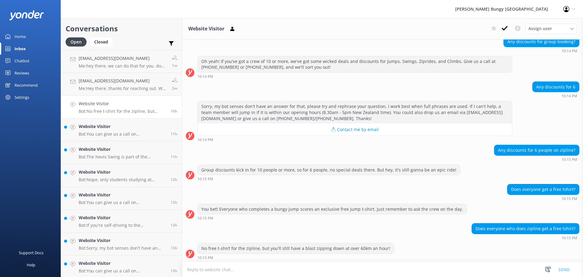
scroll to position [110, 0]
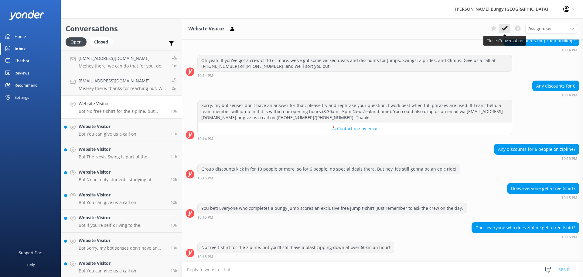
click at [504, 31] on icon at bounding box center [505, 28] width 6 height 6
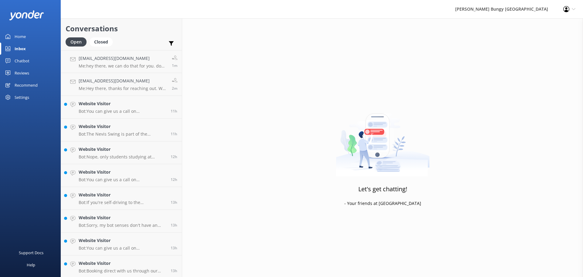
click at [141, 114] on p "Bot: You can give us a call on 0800 286 4958 or +64 3 450 1300 to chat with a c…" at bounding box center [122, 110] width 87 height 5
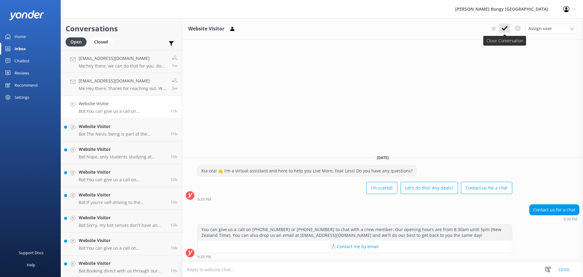
click at [507, 29] on icon at bounding box center [505, 28] width 6 height 6
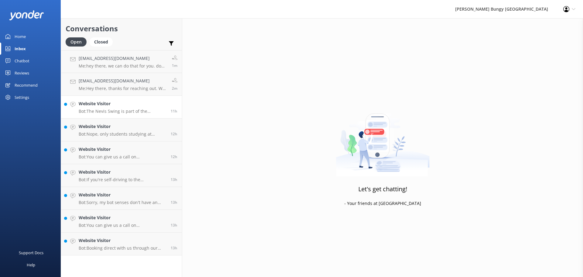
click at [139, 113] on p "Bot: The Nevis Swing is part of the Nevis Playground, and you can't drive there…" at bounding box center [122, 110] width 87 height 5
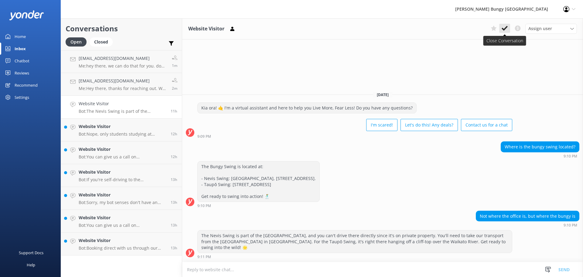
click at [506, 31] on icon at bounding box center [505, 28] width 6 height 6
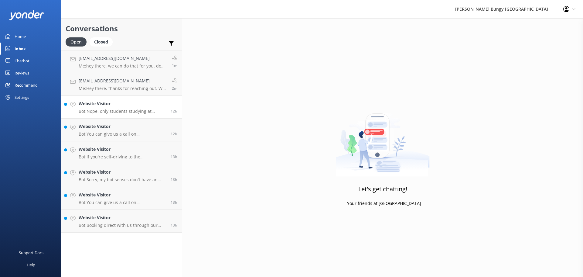
click at [137, 110] on p "Bot: Nope, only students studying at domestic NZ institutions can snag that swe…" at bounding box center [122, 110] width 87 height 5
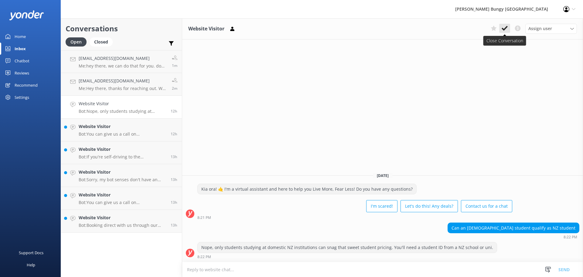
click at [506, 28] on use at bounding box center [505, 28] width 6 height 5
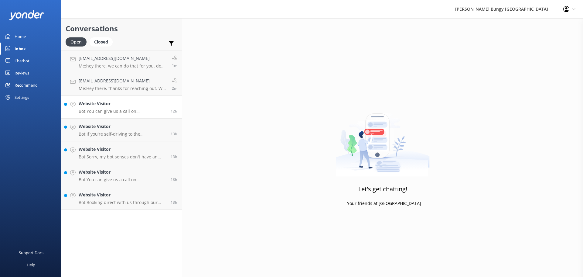
click at [141, 115] on link "Website Visitor Bot: You can give us a call on 0800 286 4958 or +64 3 450 1300 …" at bounding box center [121, 107] width 121 height 23
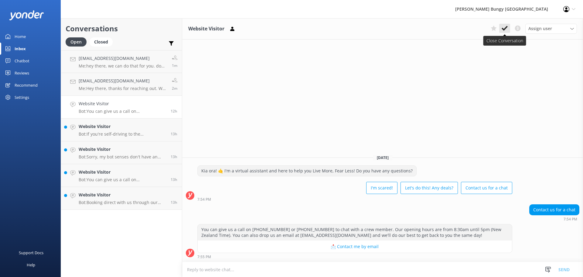
click at [509, 27] on button at bounding box center [504, 28] width 11 height 9
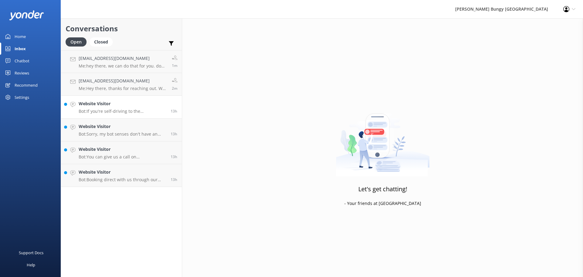
click at [140, 111] on p "Bot: If you're self-driving to the Kawarau Bridge, the whole bungy experience t…" at bounding box center [122, 110] width 87 height 5
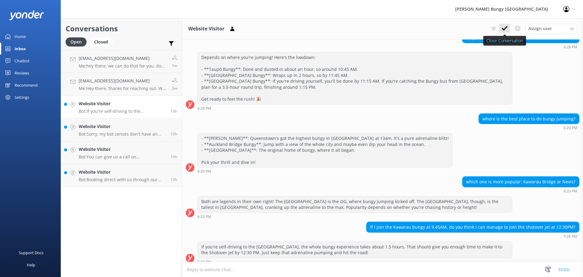
scroll to position [198, 0]
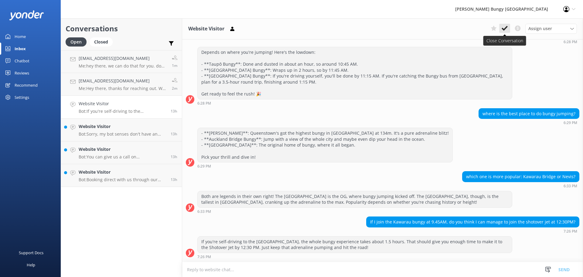
click at [505, 29] on use at bounding box center [505, 28] width 6 height 5
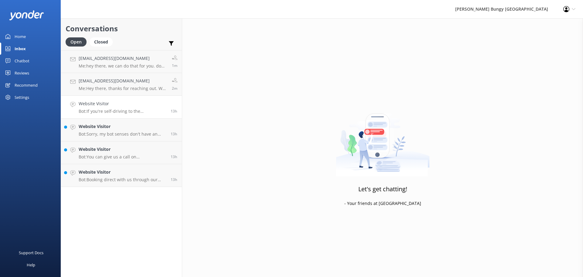
click at [139, 104] on h4 "Website Visitor" at bounding box center [122, 103] width 87 height 7
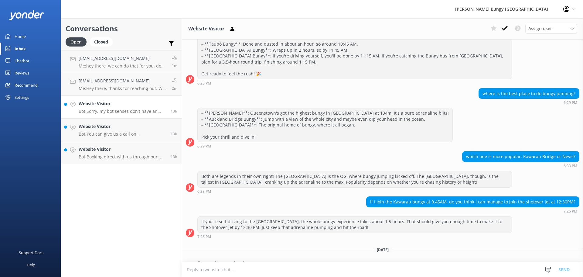
scroll to position [226, 0]
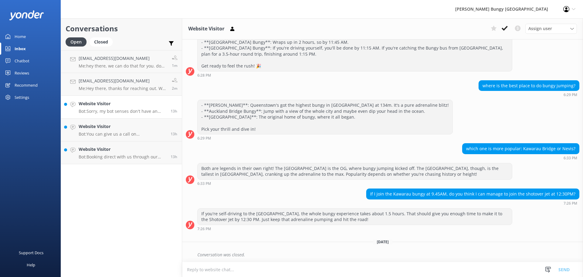
click at [143, 105] on h4 "Website Visitor" at bounding box center [122, 103] width 87 height 7
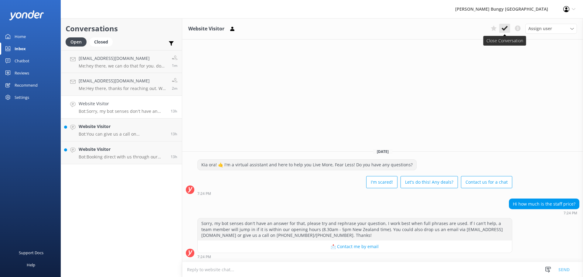
click at [504, 27] on icon at bounding box center [505, 28] width 6 height 6
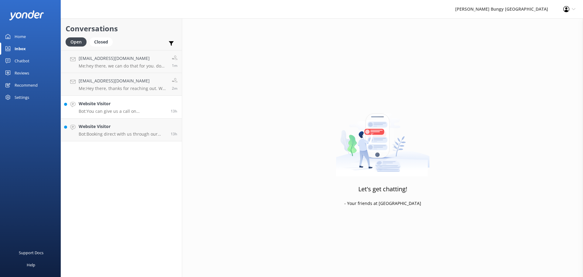
click at [151, 109] on p "Bot: You can give us a call on 0800 286 4958 or +64 3 450 1300 to chat with a c…" at bounding box center [122, 110] width 87 height 5
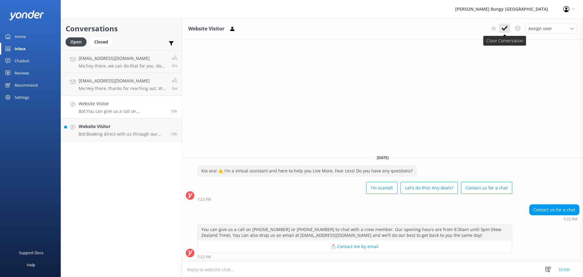
click at [506, 28] on use at bounding box center [505, 28] width 6 height 5
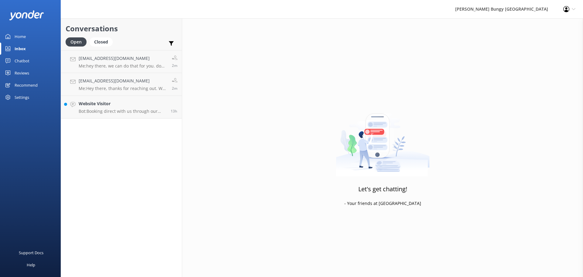
click at [136, 100] on link "Website Visitor Bot: Booking direct with us through our website always offers t…" at bounding box center [121, 107] width 121 height 23
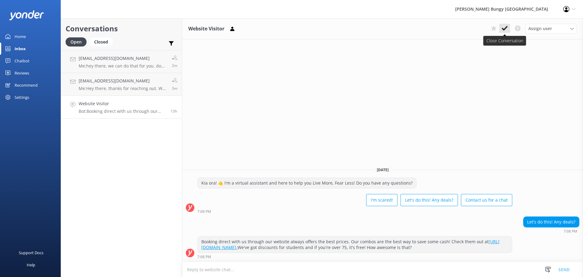
click at [506, 27] on icon at bounding box center [505, 28] width 6 height 6
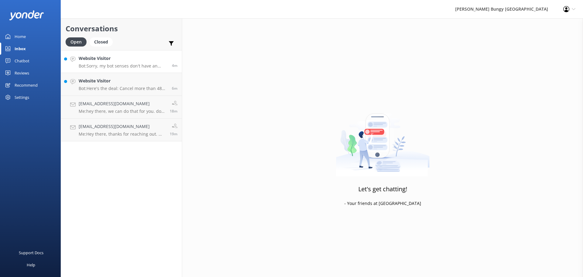
click at [94, 61] on h4 "Website Visitor" at bounding box center [123, 58] width 89 height 7
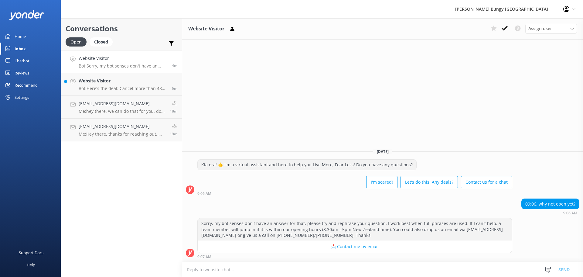
click at [390, 266] on textarea at bounding box center [382, 269] width 401 height 15
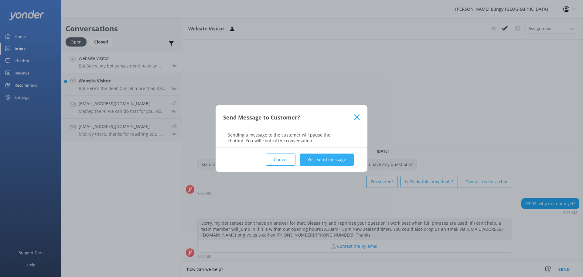
type textarea "how can we help?"
click at [324, 162] on button "Yes, send message" at bounding box center [327, 159] width 54 height 12
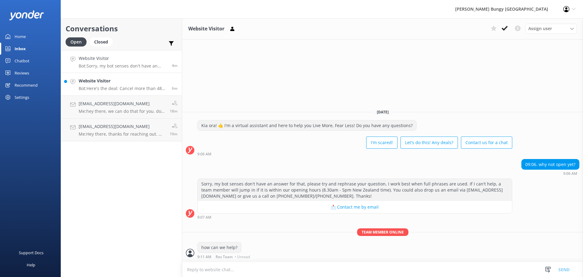
click at [123, 85] on div "Website Visitor Bot: Here's the deal: Cancel more than 48 hours ahead, and you …" at bounding box center [123, 83] width 89 height 13
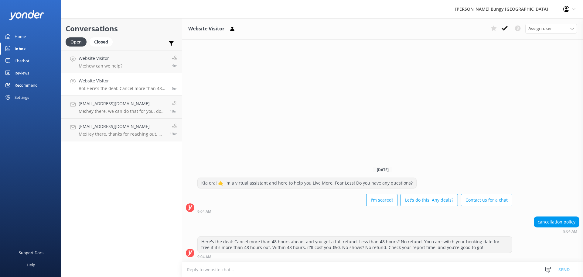
click at [401, 276] on textarea at bounding box center [382, 269] width 401 height 15
click at [503, 29] on use at bounding box center [505, 28] width 6 height 5
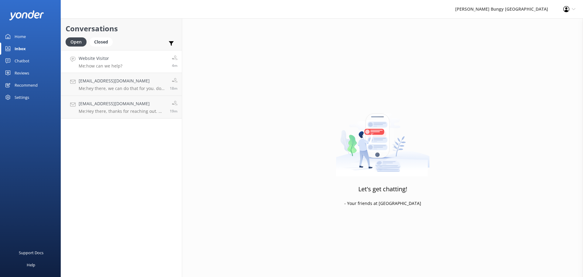
click at [155, 63] on link "Website Visitor Me: how can we help? 4m" at bounding box center [121, 61] width 121 height 23
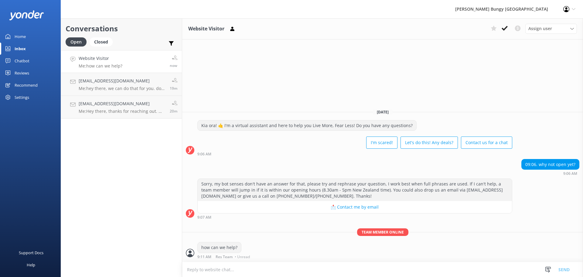
click at [445, 225] on div "Today Kia ora! 🤙 I'm a virtual assistant and here to help you Live More, Fear L…" at bounding box center [382, 183] width 401 height 158
drag, startPoint x: 526, startPoint y: 166, endPoint x: 539, endPoint y: 167, distance: 12.5
click at [539, 167] on div "09:06. why not open yet?" at bounding box center [550, 164] width 57 height 10
drag, startPoint x: 541, startPoint y: 166, endPoint x: 573, endPoint y: 164, distance: 32.2
click at [573, 164] on div "09:06. why not open yet?" at bounding box center [550, 164] width 57 height 10
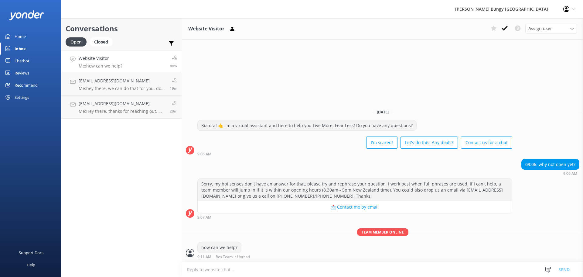
click at [579, 163] on div "09:06. why not open yet?" at bounding box center [550, 164] width 57 height 10
drag, startPoint x: 582, startPoint y: 166, endPoint x: 539, endPoint y: 164, distance: 43.2
click at [539, 164] on div "09:06. why not open yet? 9:06 AM" at bounding box center [382, 167] width 401 height 17
click at [536, 137] on div "Kia ora! 🤙 I'm a virtual assistant and here to help you Live More, Fear Less! D…" at bounding box center [382, 138] width 401 height 36
drag, startPoint x: 307, startPoint y: 263, endPoint x: 254, endPoint y: 254, distance: 53.4
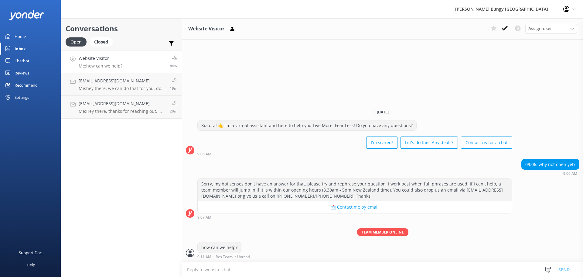
click at [254, 254] on div "Website Visitor Assign user Mike Voyce Michelle Gillard Tech Admin Dan Waugh Re…" at bounding box center [382, 147] width 401 height 259
click at [543, 149] on div "Kia ora! 🤙 I'm a virtual assistant and here to help you Live More, Fear Less! D…" at bounding box center [382, 138] width 401 height 36
